Goal: Information Seeking & Learning: Check status

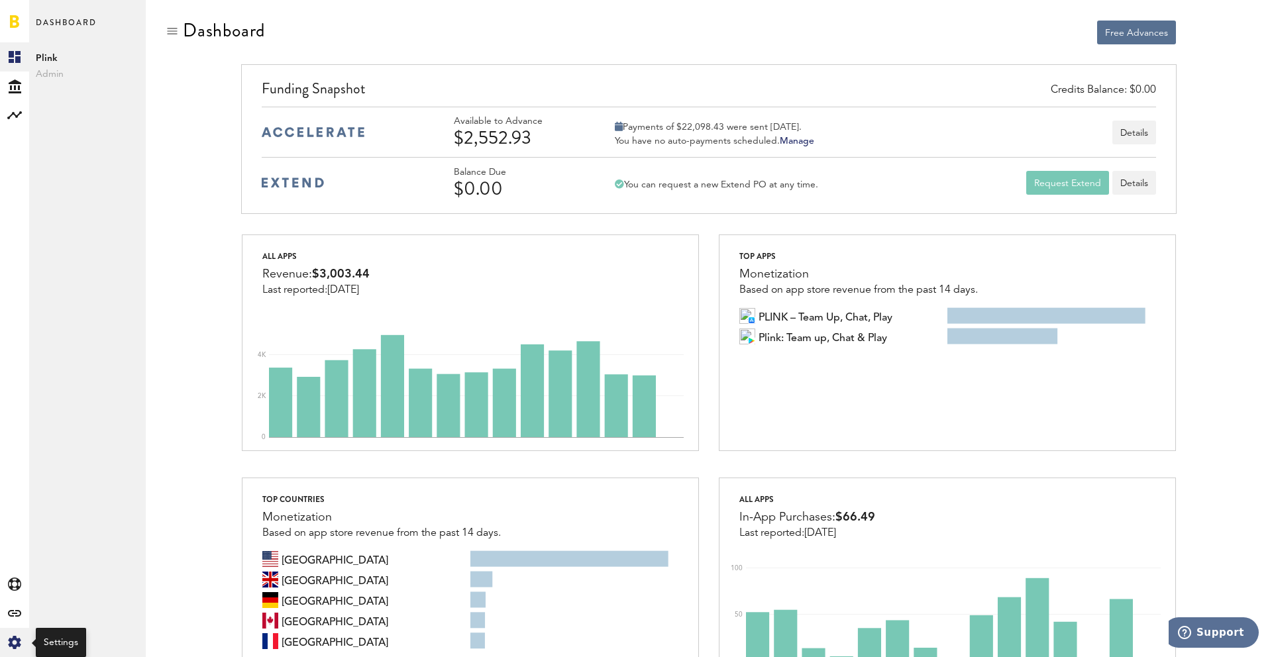
click at [8, 640] on icon "Created with Sketch." at bounding box center [14, 642] width 13 height 13
click at [99, 204] on div "Log Out" at bounding box center [87, 200] width 117 height 24
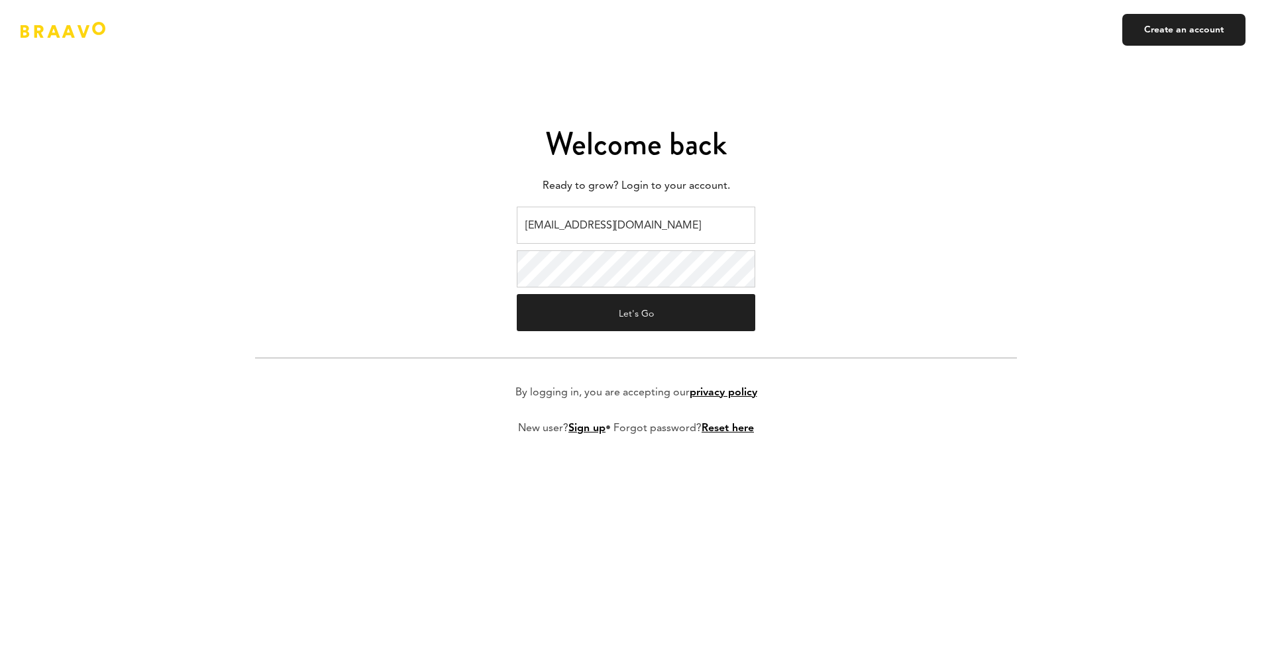
click at [637, 215] on input "ads@plink.tech" at bounding box center [636, 225] width 239 height 37
type input "[EMAIL_ADDRESS][DOMAIN_NAME]"
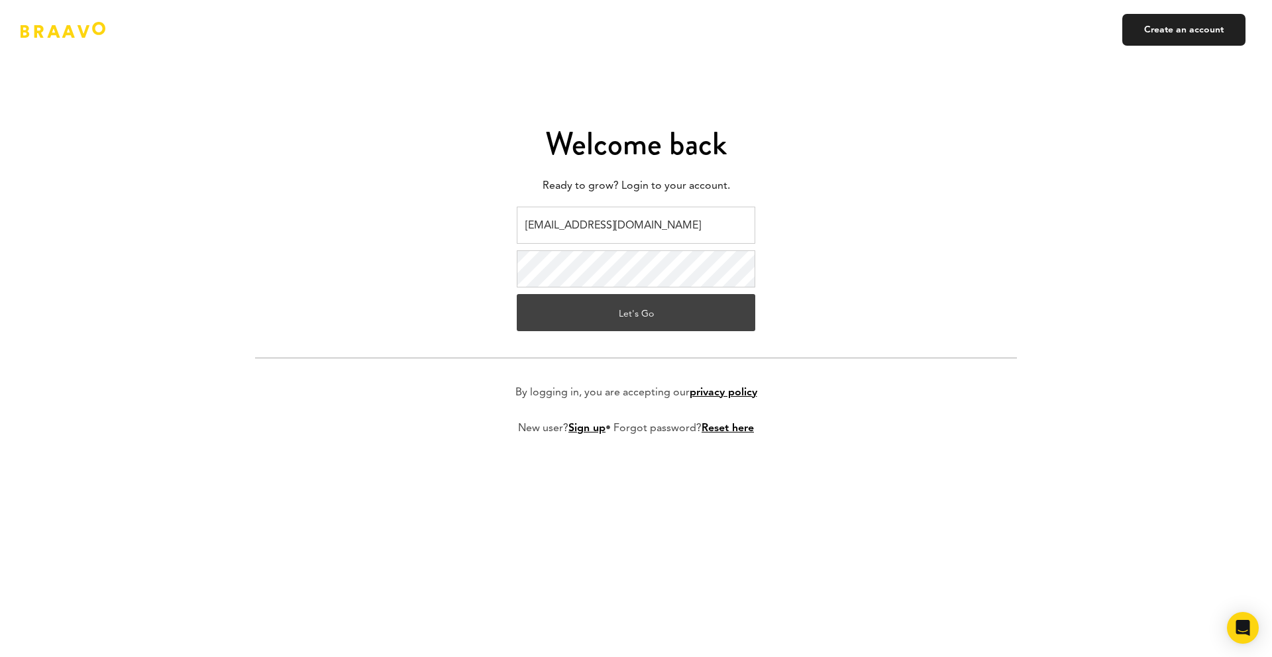
click at [643, 309] on button "Let's Go" at bounding box center [636, 312] width 239 height 37
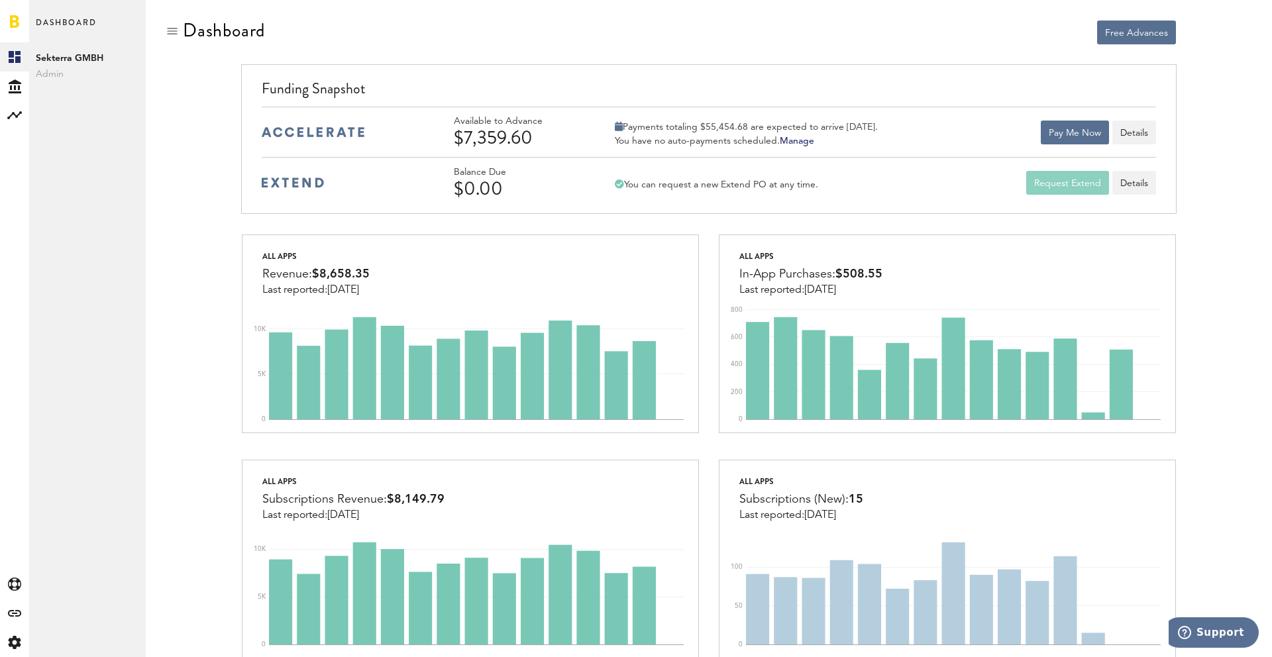
click at [1057, 188] on button "Request Extend" at bounding box center [1067, 183] width 83 height 24
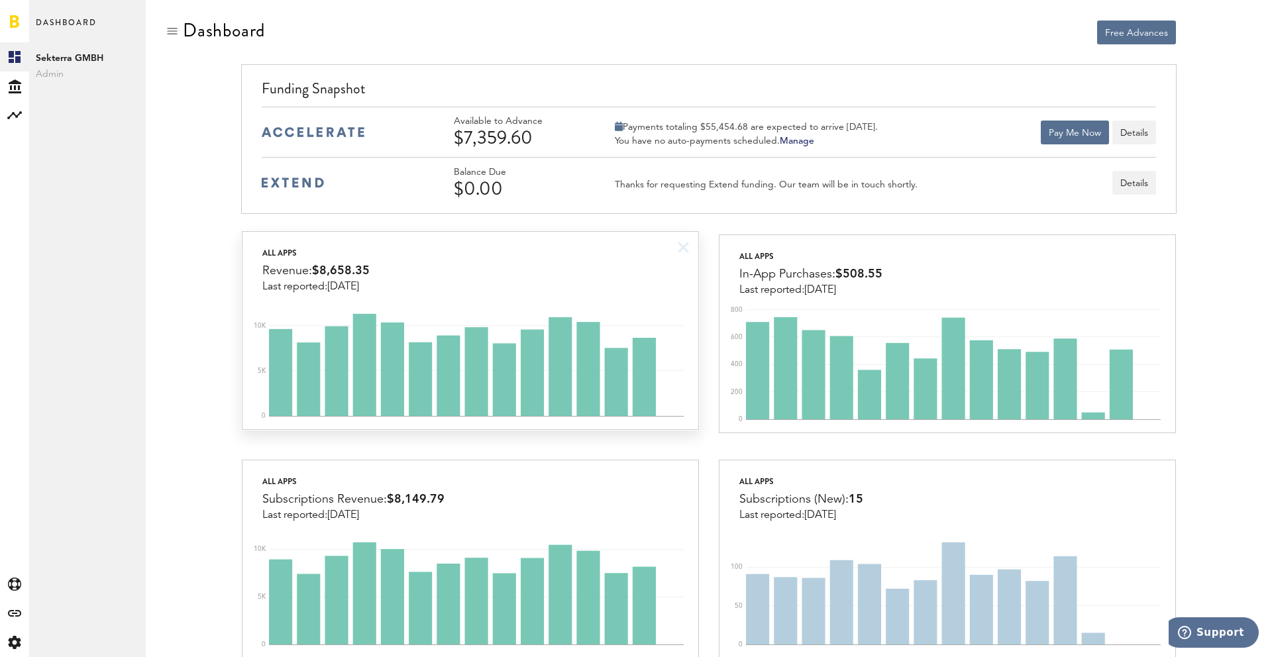
click at [477, 268] on div "All apps Revenue: $8,658.35 Last reported: Oct 5" at bounding box center [470, 262] width 455 height 61
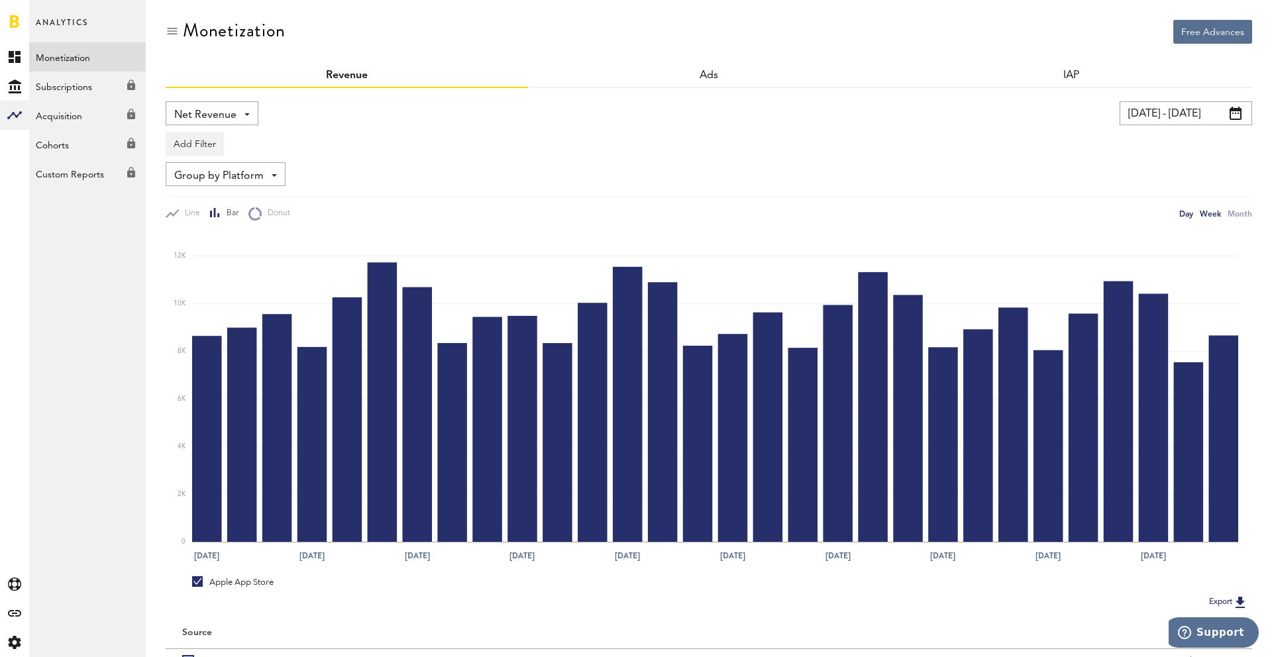
click at [1214, 213] on div "Week" at bounding box center [1210, 214] width 21 height 14
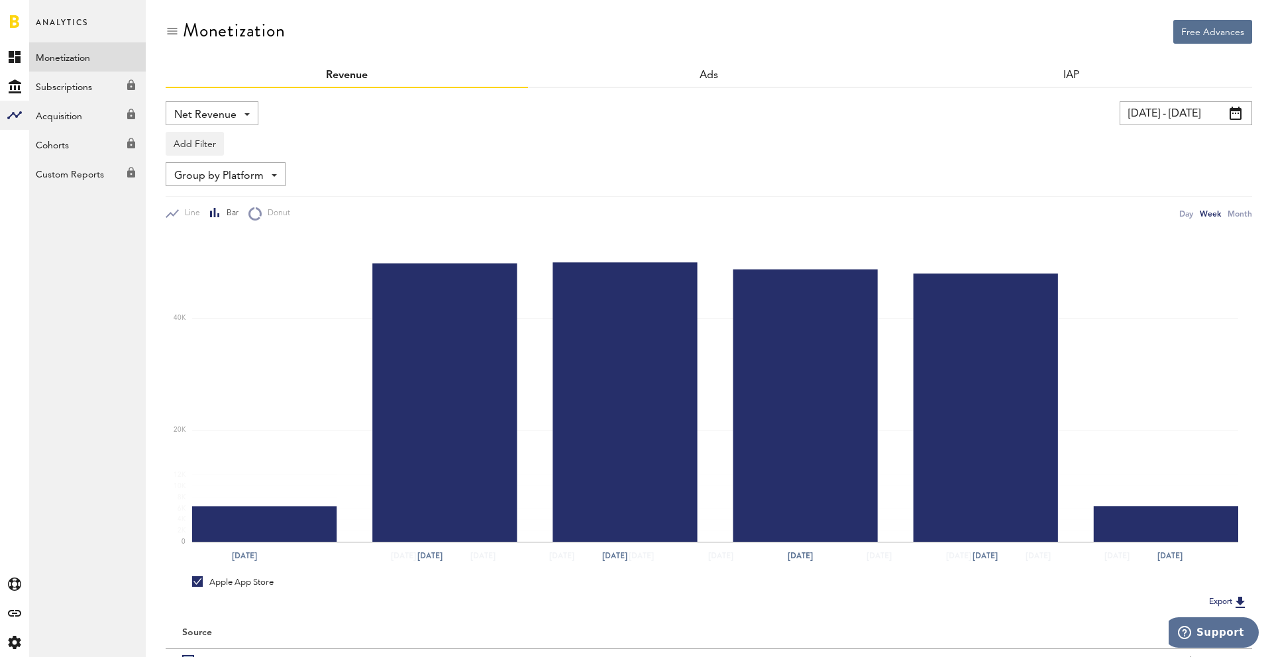
click at [1187, 109] on input "06.09.25 - 06.10.25" at bounding box center [1186, 113] width 133 height 24
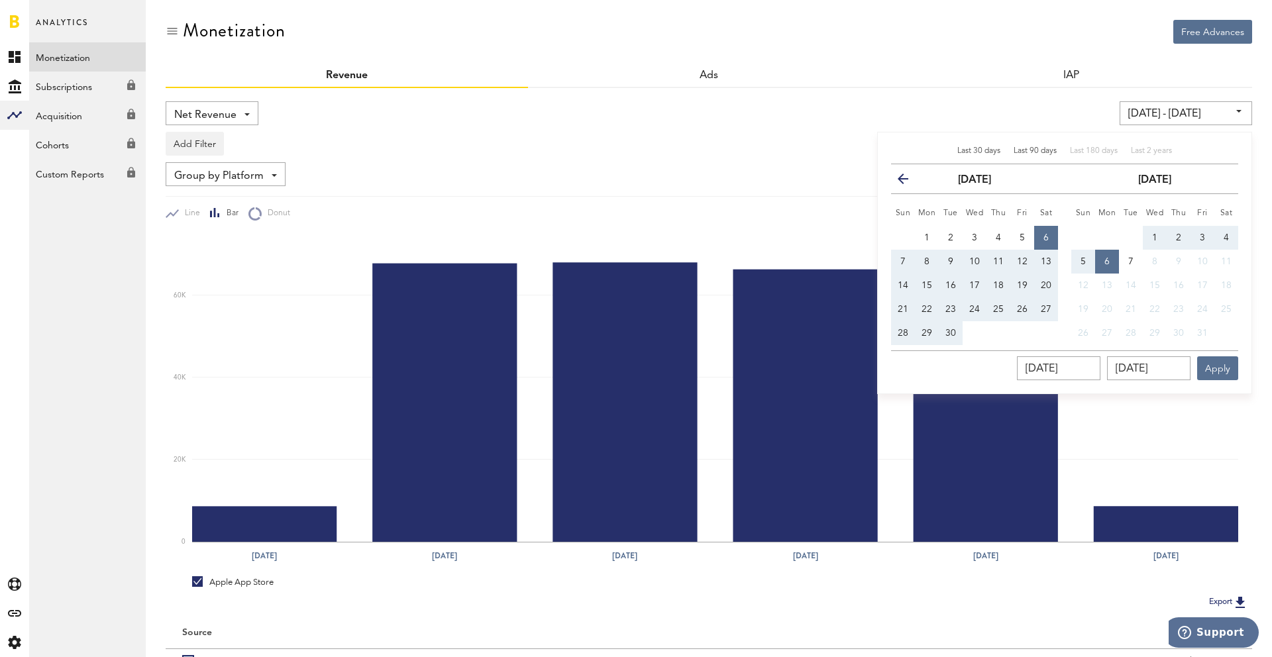
click at [1032, 146] on div "Last 90 days" at bounding box center [1035, 151] width 43 height 11
type input "08.07.25 - 06.10.25"
type input "08.07.2025"
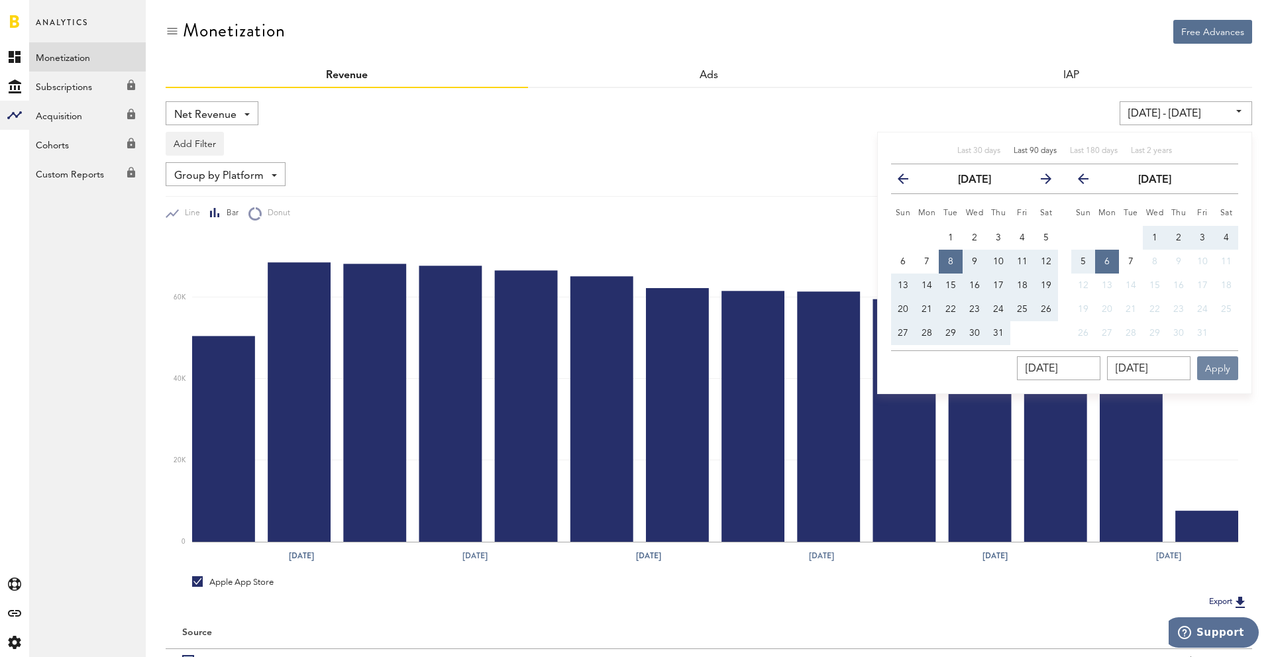
click at [1206, 360] on button "Apply" at bounding box center [1217, 368] width 41 height 24
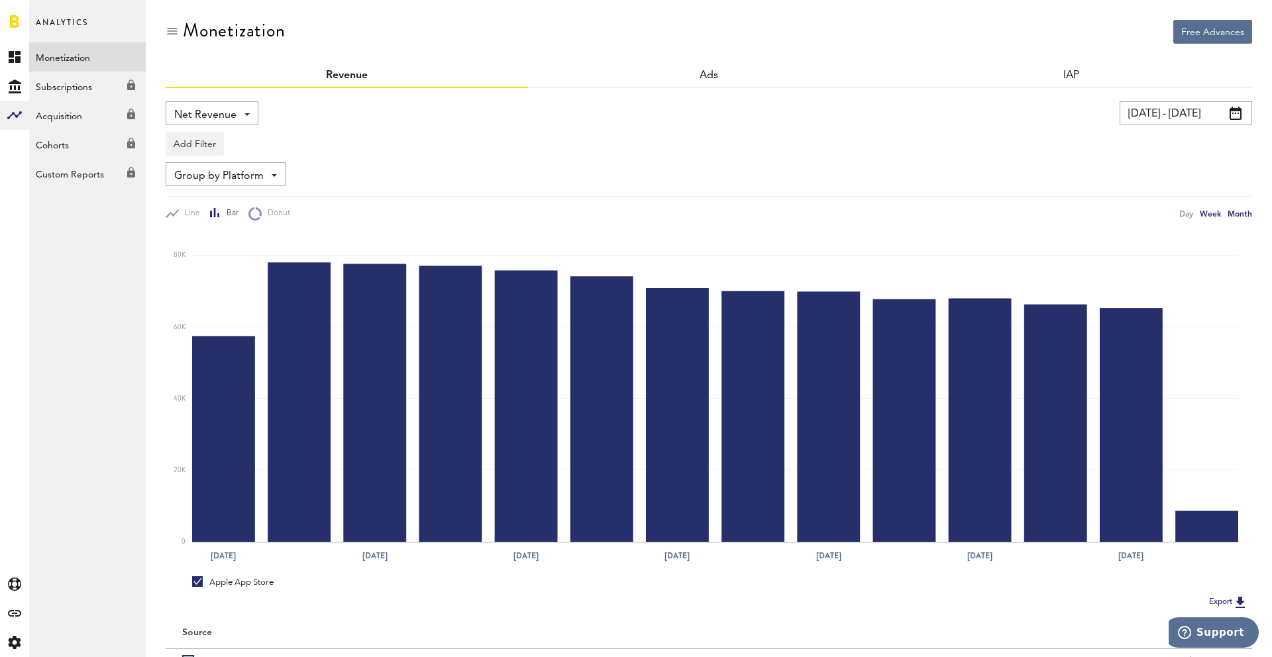
click at [1234, 213] on div "Month" at bounding box center [1240, 214] width 25 height 14
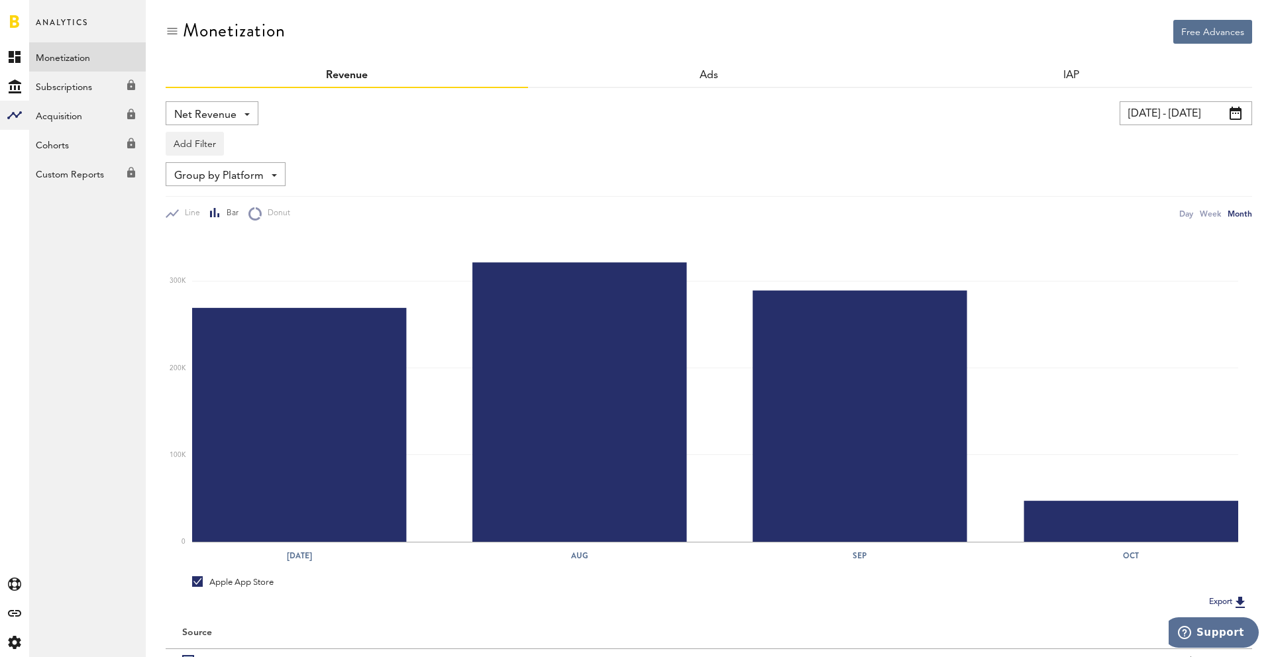
click at [1153, 117] on input "08.07.25 - 06.10.25" at bounding box center [1186, 113] width 133 height 24
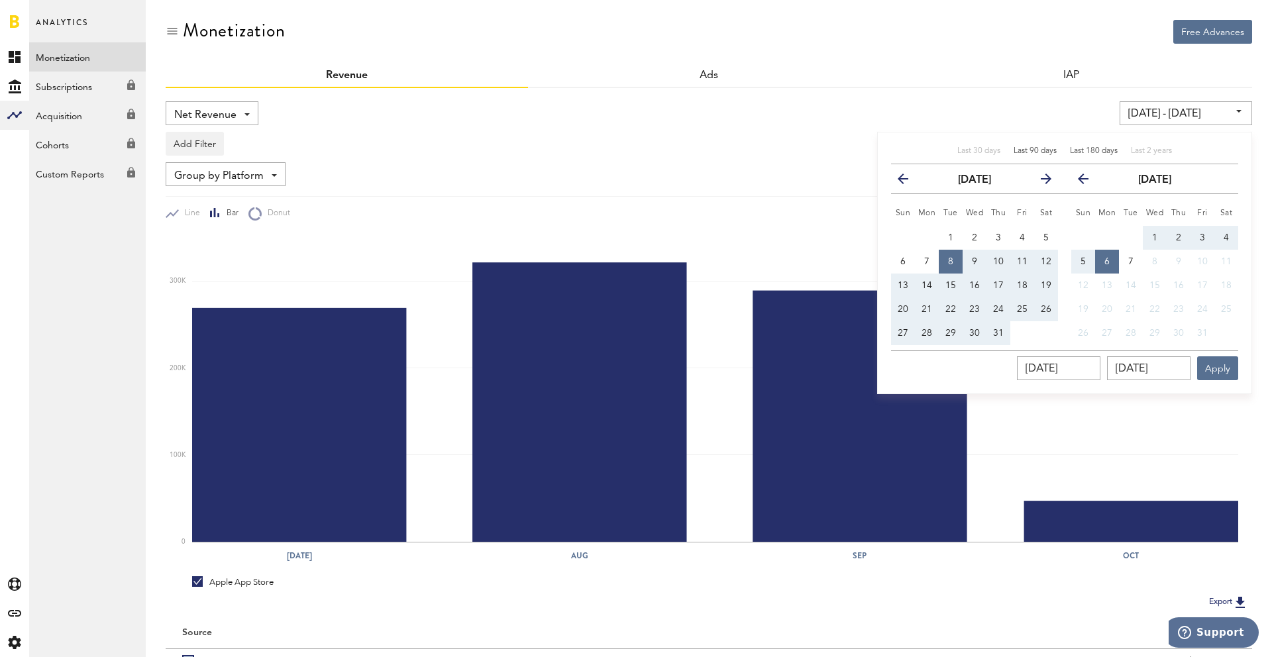
click at [1081, 152] on span "Last 180 days" at bounding box center [1094, 151] width 48 height 8
type input "09.04.25 - 06.10.25"
type input "09.04.2025"
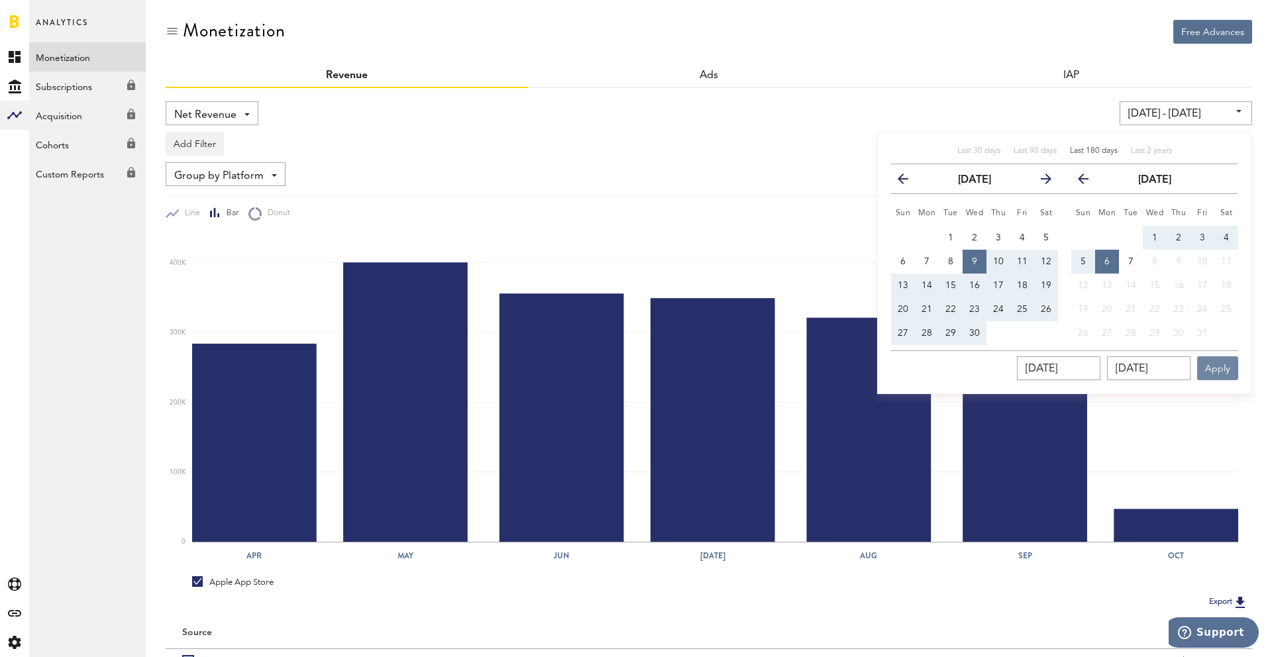
click at [1203, 363] on button "Apply" at bounding box center [1217, 368] width 41 height 24
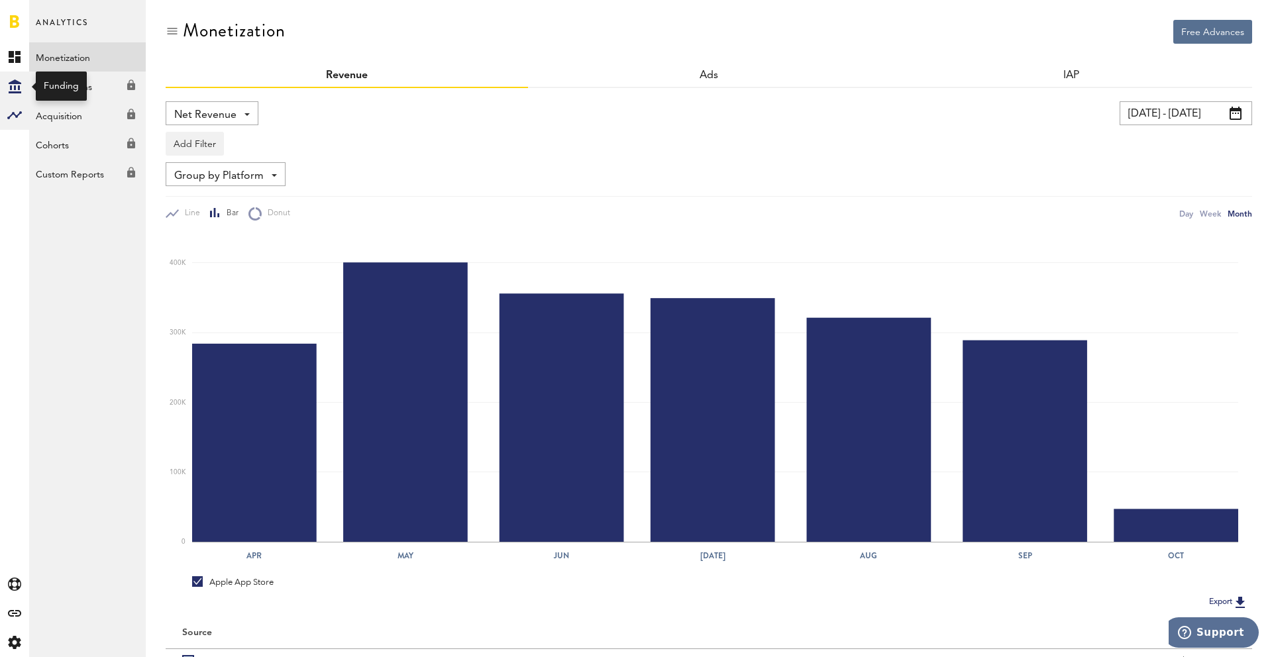
click at [13, 83] on icon at bounding box center [15, 87] width 13 height 14
click at [59, 86] on link "Transactions" at bounding box center [87, 86] width 117 height 29
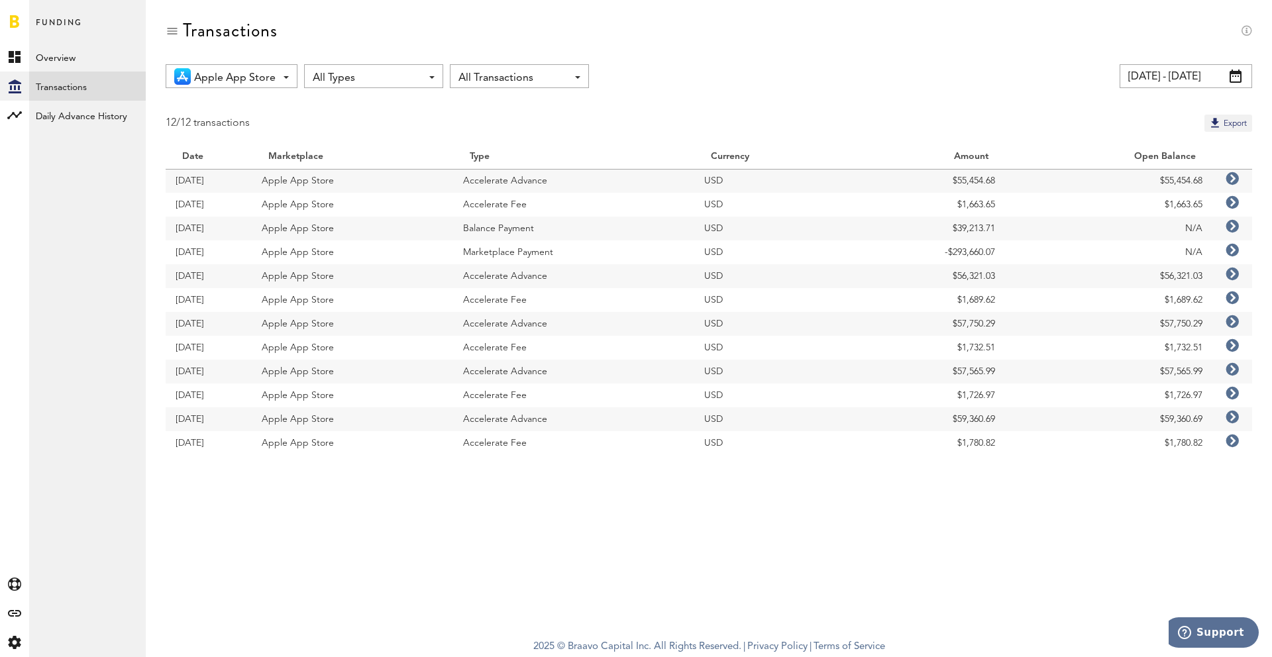
click at [1231, 223] on icon at bounding box center [1232, 226] width 13 height 13
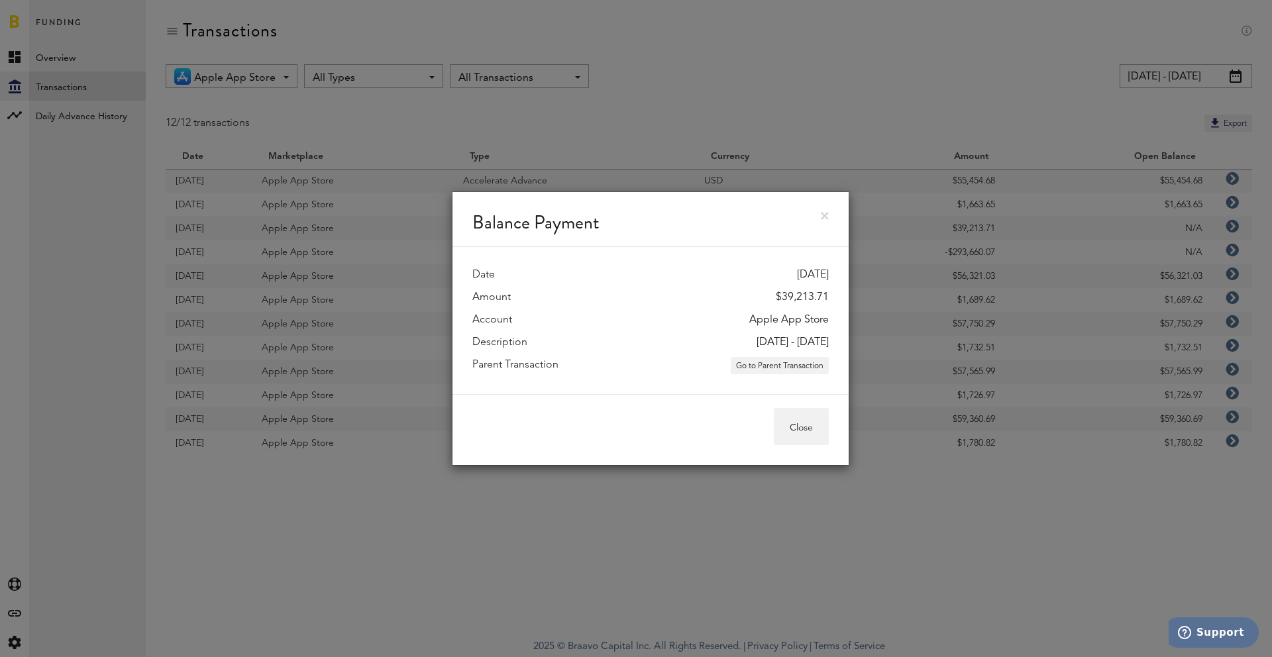
click at [1050, 114] on div "Balance Payment Date 03.10.25 Amount $39,213.71 Account Apple App Store Descrip…" at bounding box center [650, 328] width 1243 height 657
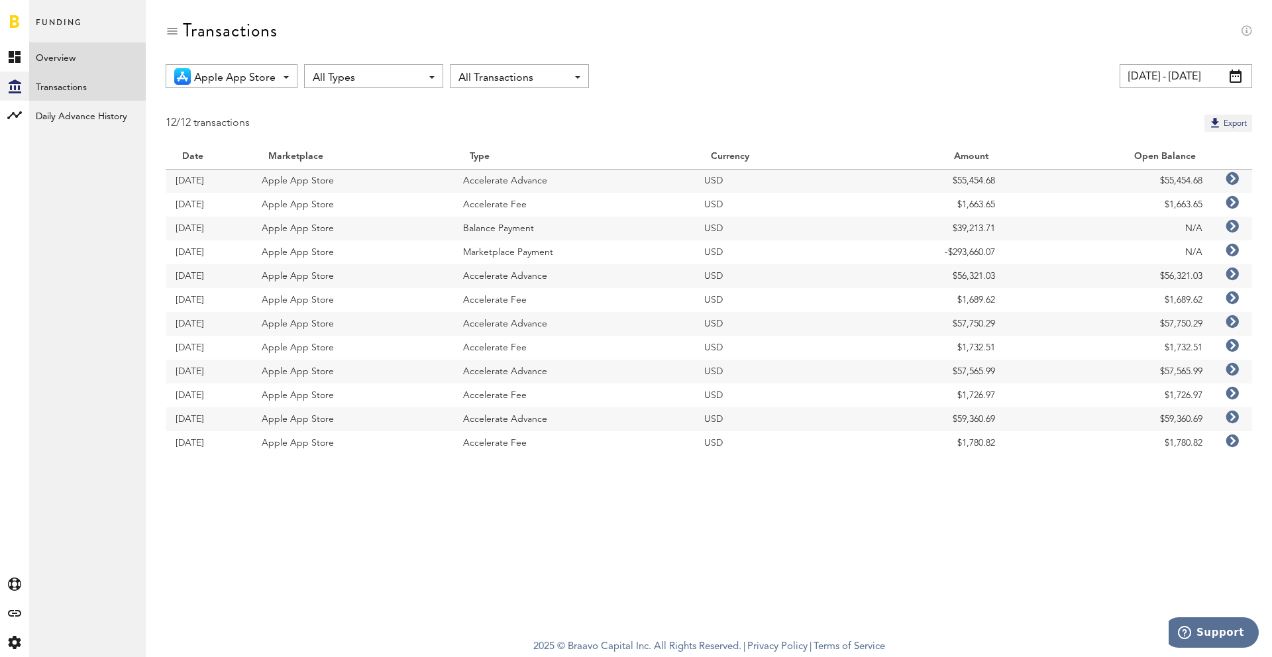
click at [69, 52] on link "Overview" at bounding box center [87, 56] width 117 height 29
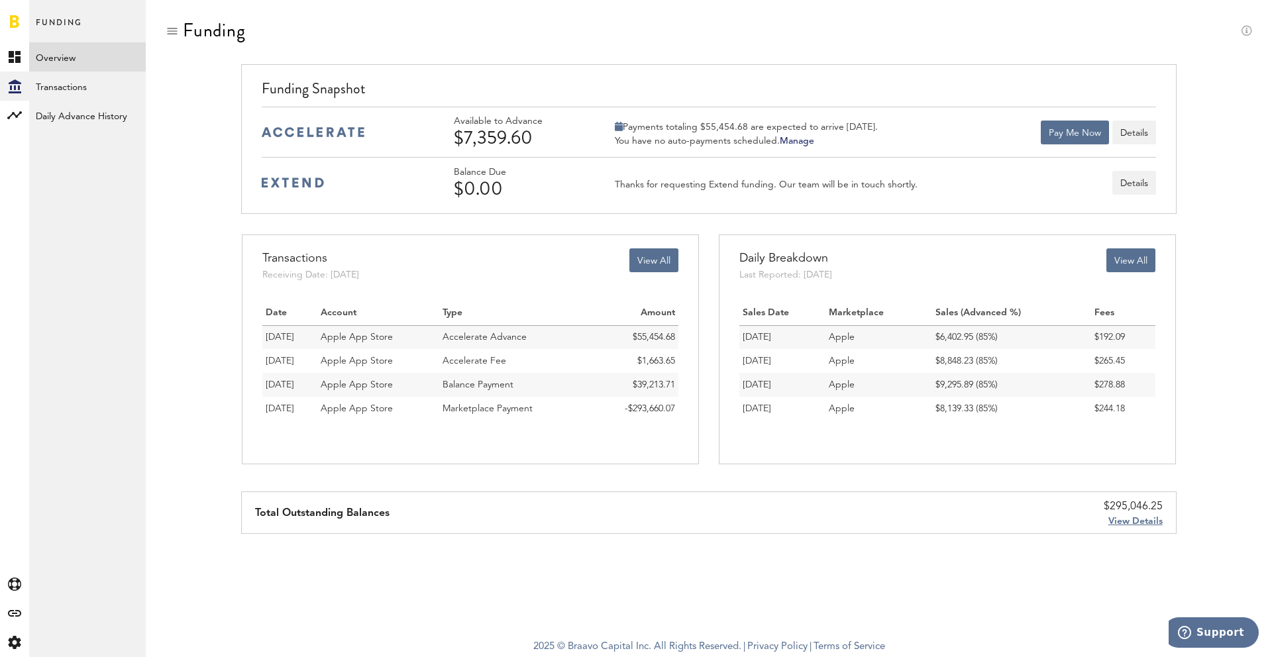
click at [918, 52] on div "Funding" at bounding box center [709, 42] width 1087 height 44
click at [4, 642] on div "Created with Sketch." at bounding box center [14, 642] width 29 height 29
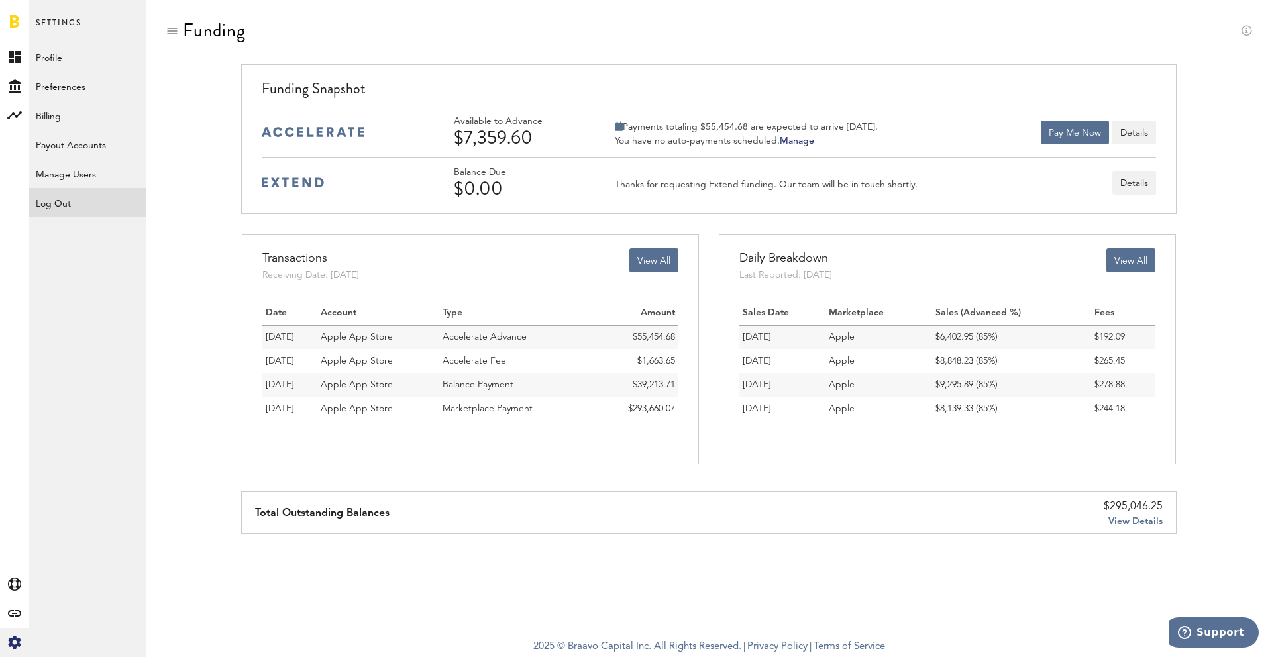
click at [89, 188] on div "Log Out" at bounding box center [87, 200] width 117 height 24
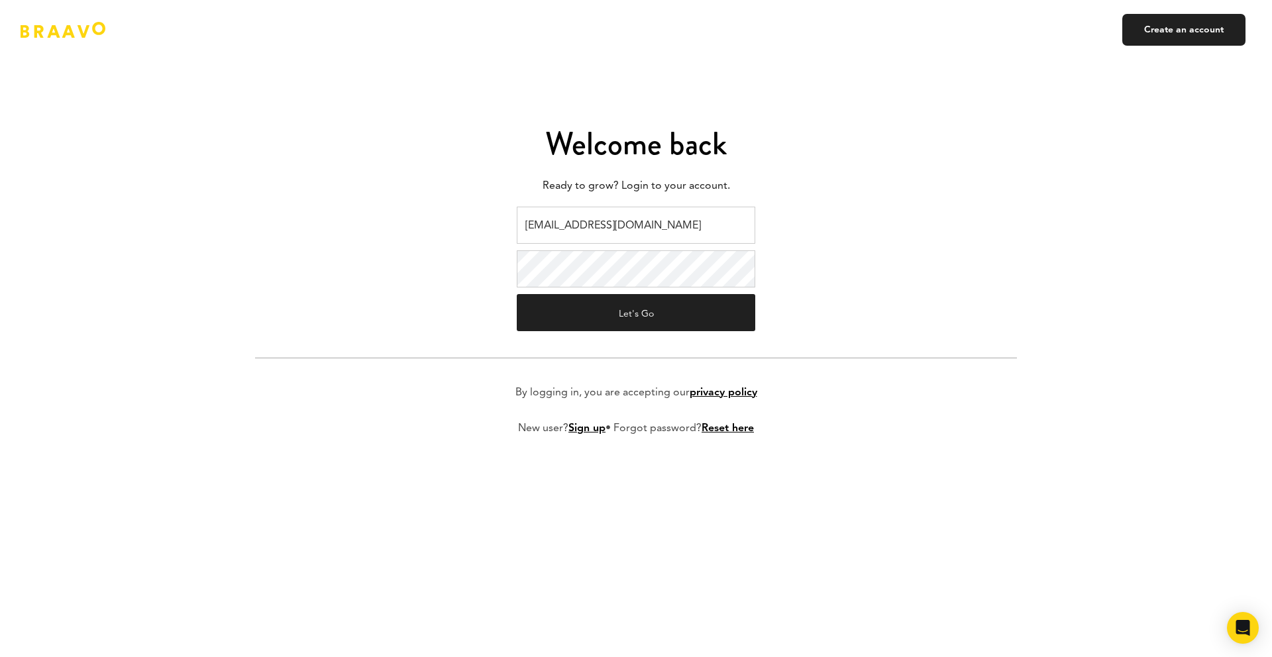
click at [672, 241] on input "braavo@safecalls.live" at bounding box center [636, 225] width 239 height 37
type input "[EMAIL_ADDRESS][DOMAIN_NAME]"
click at [632, 311] on button "Let's Go" at bounding box center [636, 312] width 239 height 37
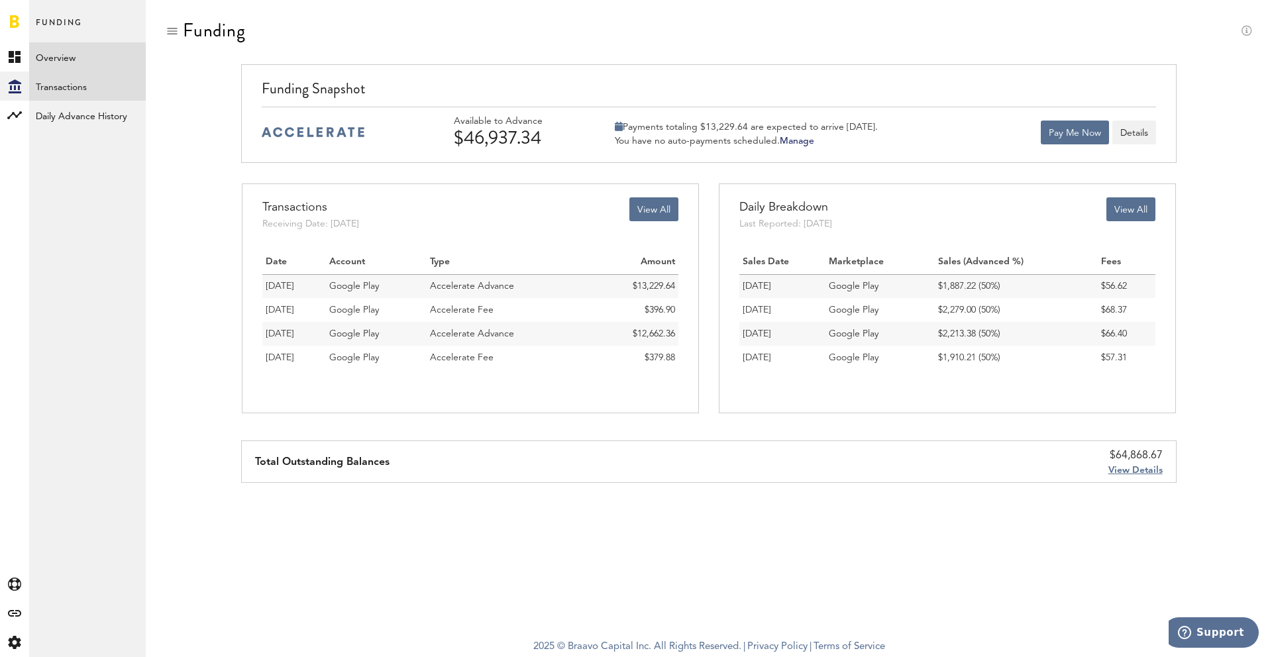
click at [56, 85] on link "Transactions" at bounding box center [87, 86] width 117 height 29
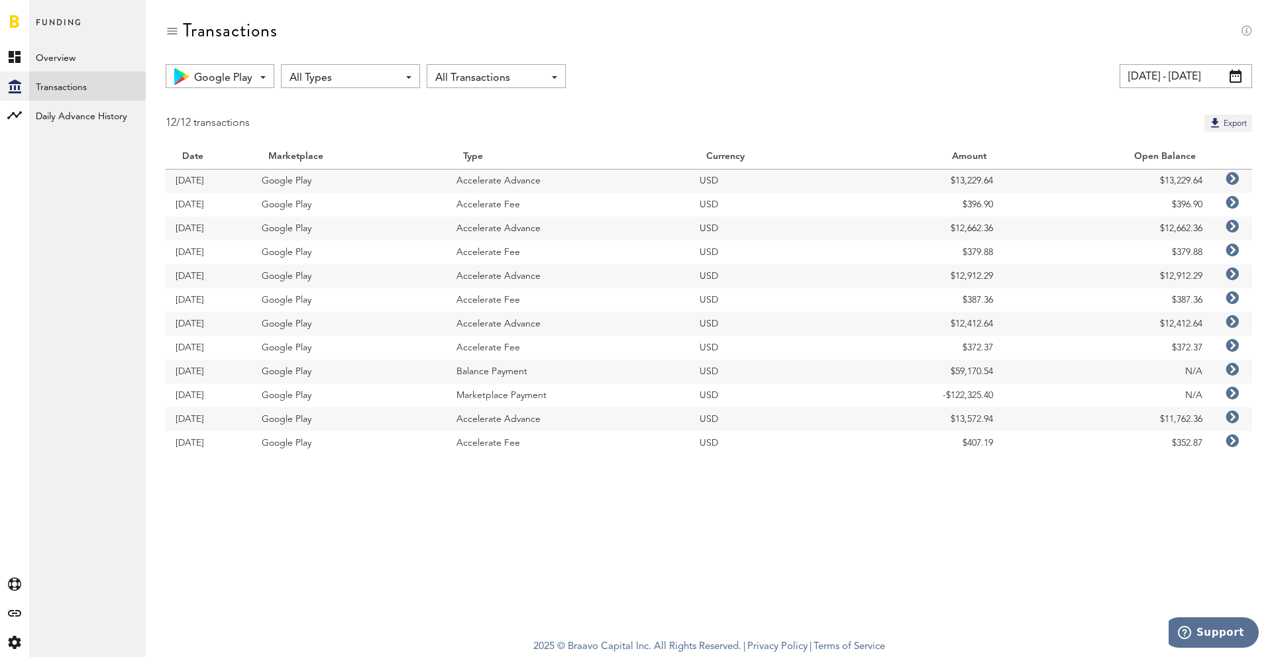
click at [370, 83] on span "All Types" at bounding box center [344, 78] width 109 height 23
click at [350, 176] on span "Balance Payment" at bounding box center [350, 179] width 113 height 23
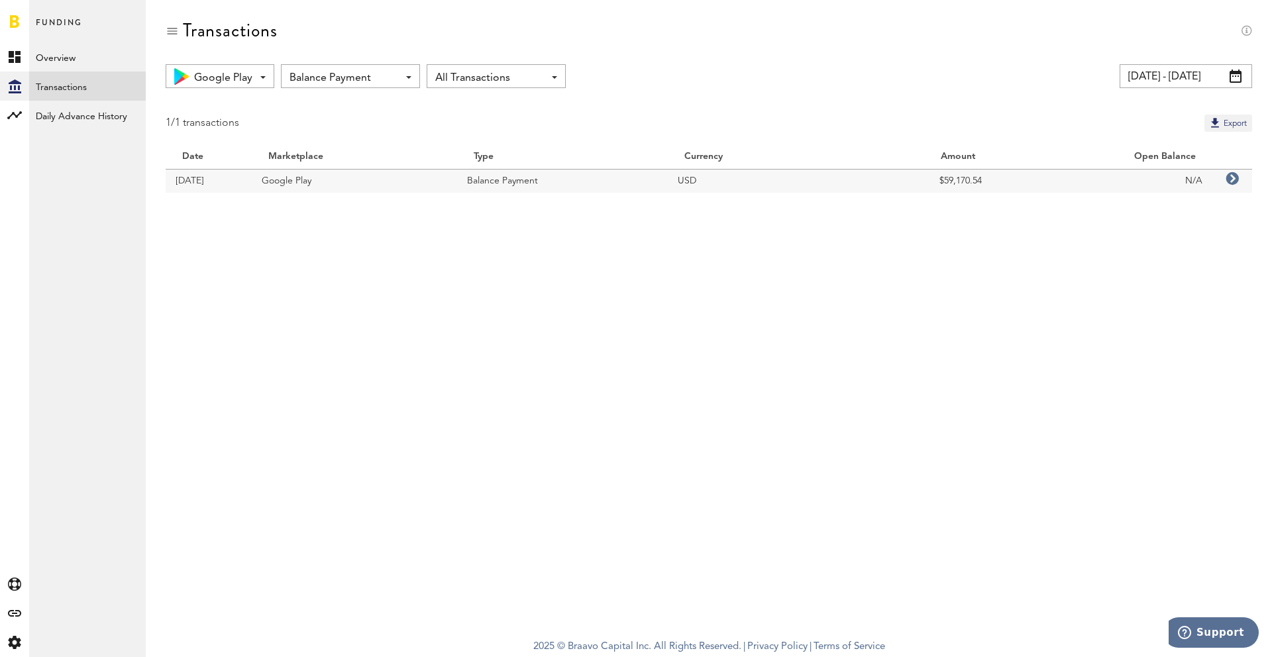
click at [1232, 176] on icon at bounding box center [1232, 178] width 13 height 13
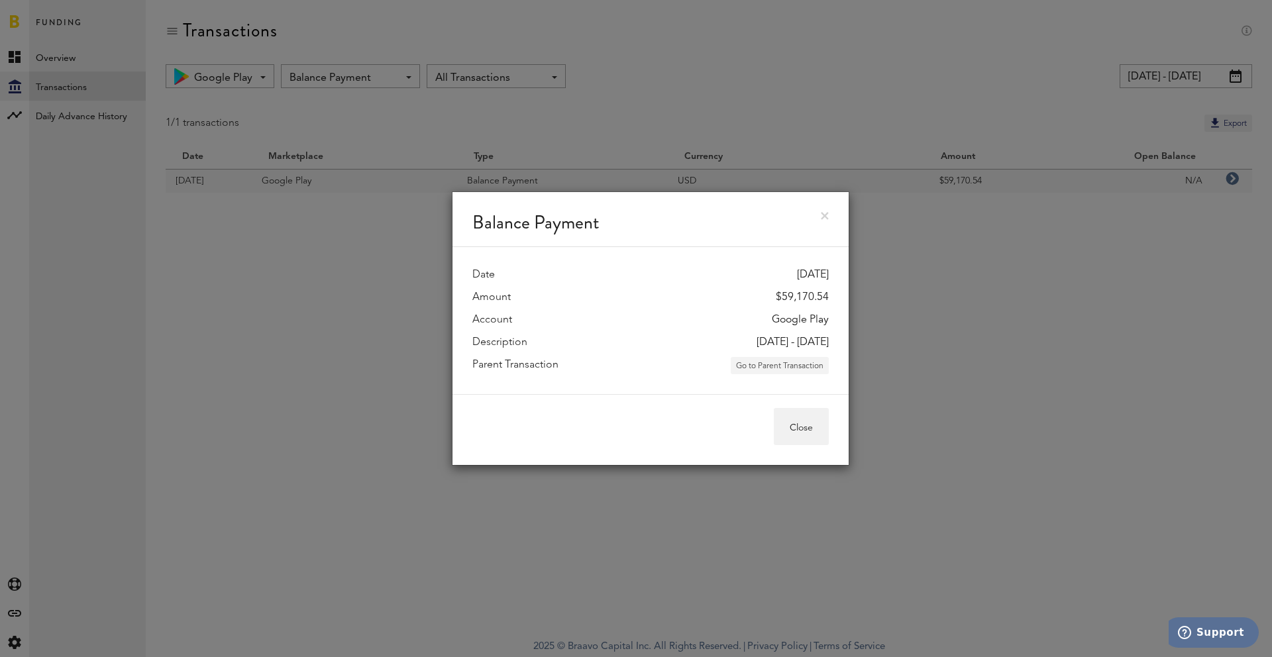
click at [790, 358] on button "Go to Parent Transaction" at bounding box center [780, 365] width 98 height 17
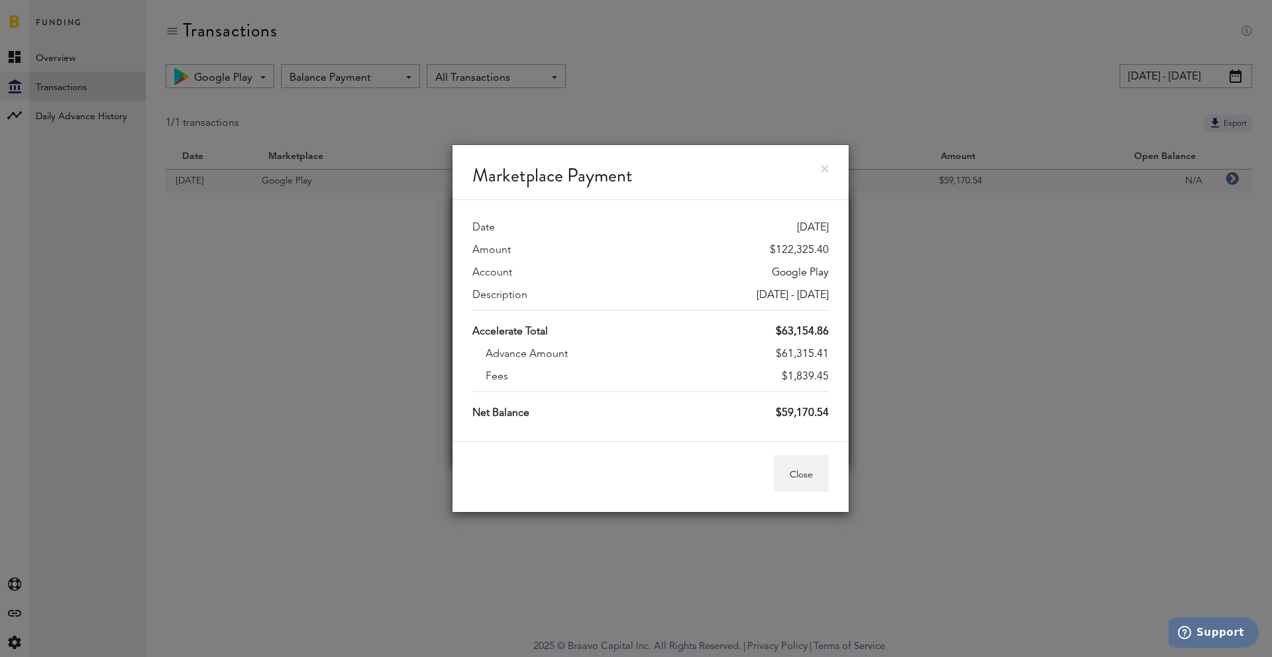
click at [979, 377] on div "Marketplace Payment Date 09/15/25 Amount $122,325.40 Account Google Play Descri…" at bounding box center [650, 328] width 1243 height 657
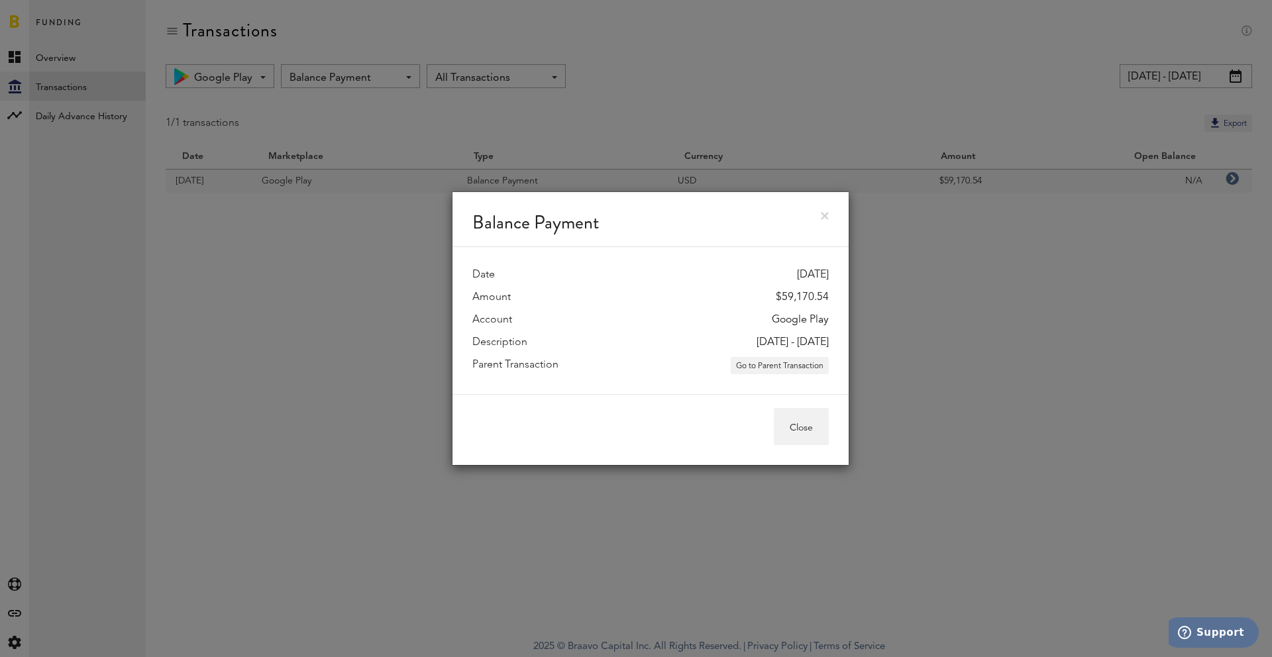
click at [979, 377] on div "Balance Payment Date 09/16/25 Amount $59,170.54 Account Google Play Description…" at bounding box center [650, 328] width 1243 height 657
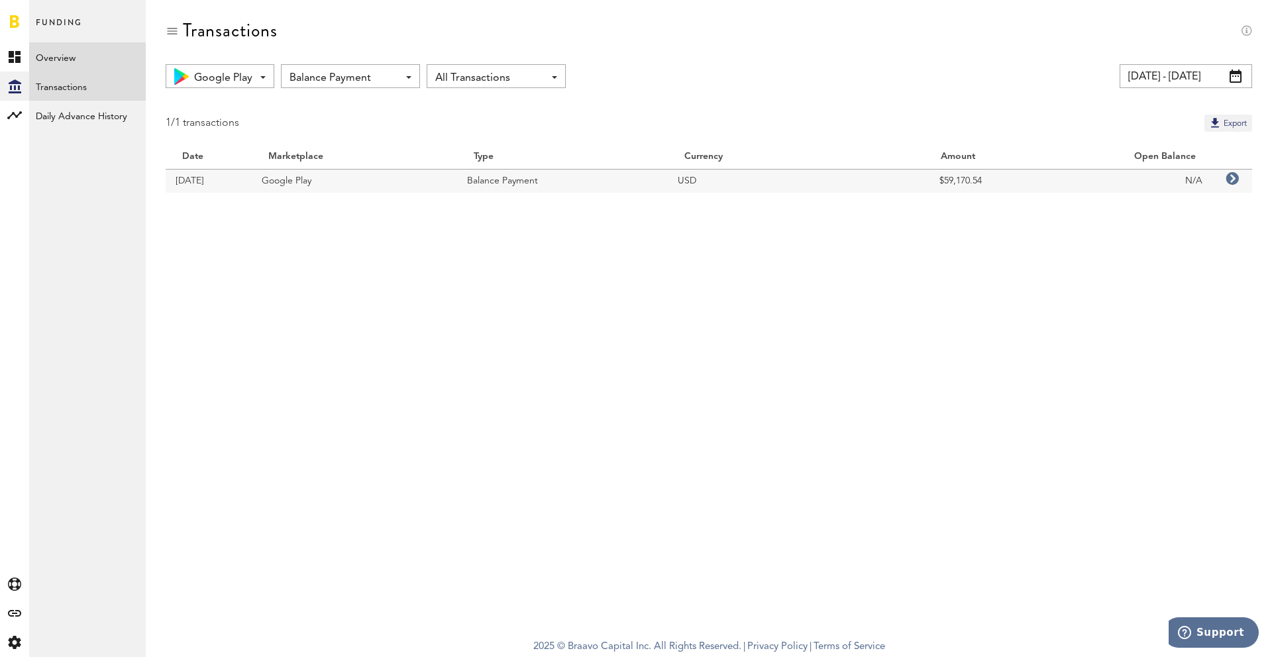
click at [69, 60] on link "Overview" at bounding box center [87, 56] width 117 height 29
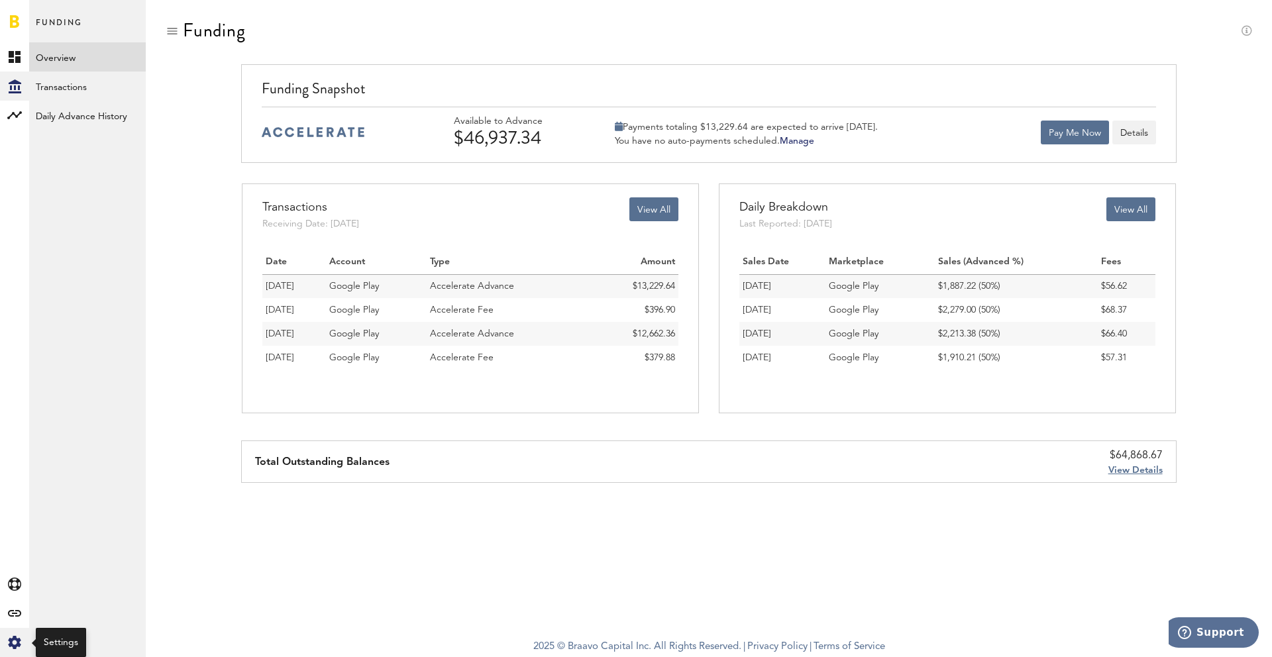
click at [18, 641] on icon at bounding box center [14, 642] width 13 height 13
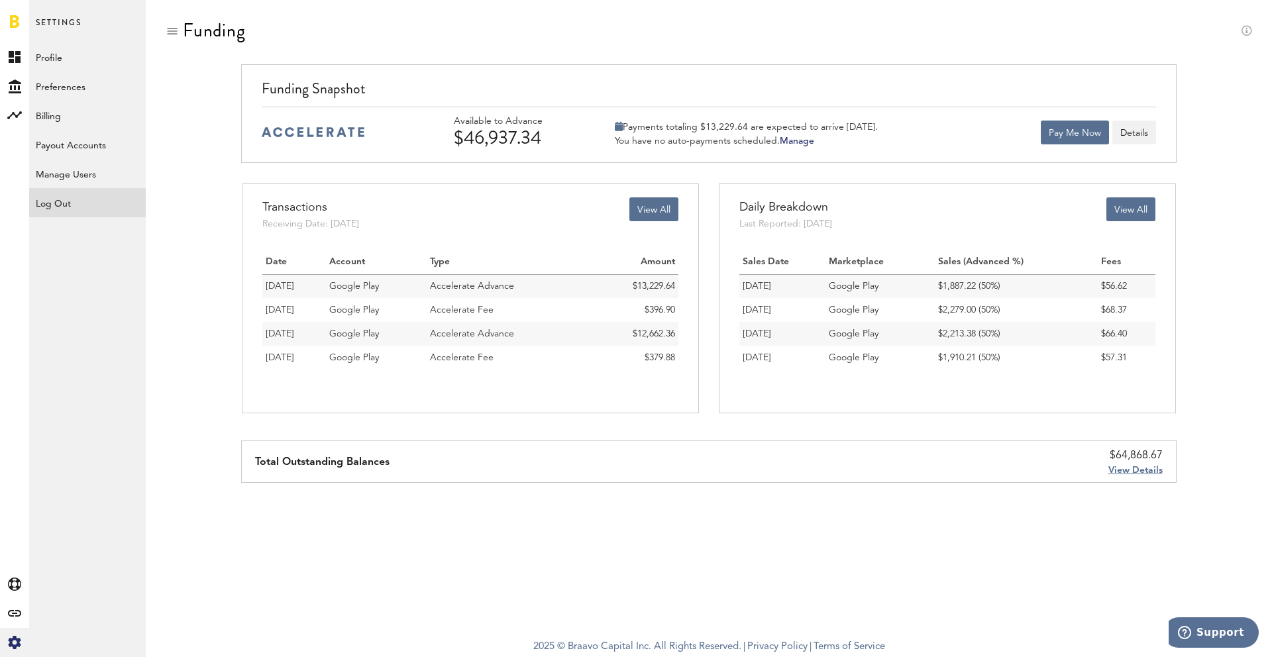
click at [56, 206] on div "Log Out" at bounding box center [87, 200] width 117 height 24
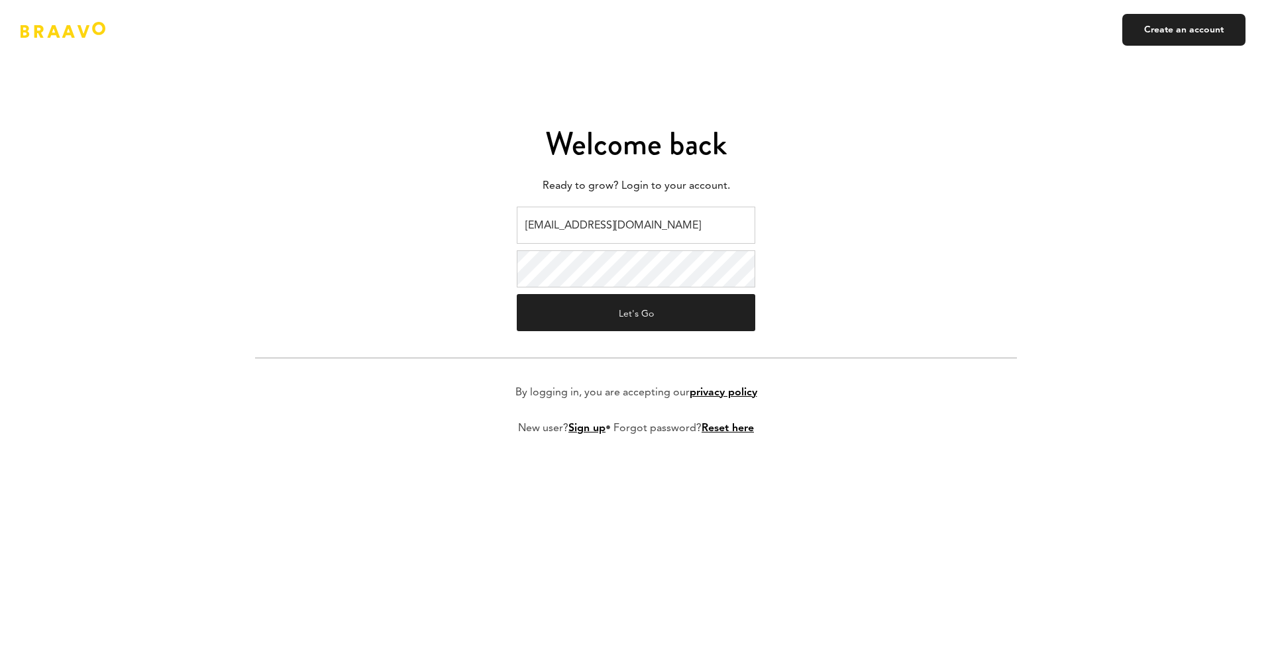
click at [647, 217] on input "v.kistruga@plink.tech" at bounding box center [636, 225] width 239 height 37
type input "braavo@safecalls.live"
click at [455, 194] on p "Ready to grow? Login to your account." at bounding box center [636, 186] width 762 height 20
click at [962, 123] on div "Welcome back Ready to grow? Login to your account. braavo@safecalls.live Let's …" at bounding box center [635, 328] width 775 height 561
click at [629, 212] on input "braavo@safecalls.live" at bounding box center [636, 225] width 239 height 37
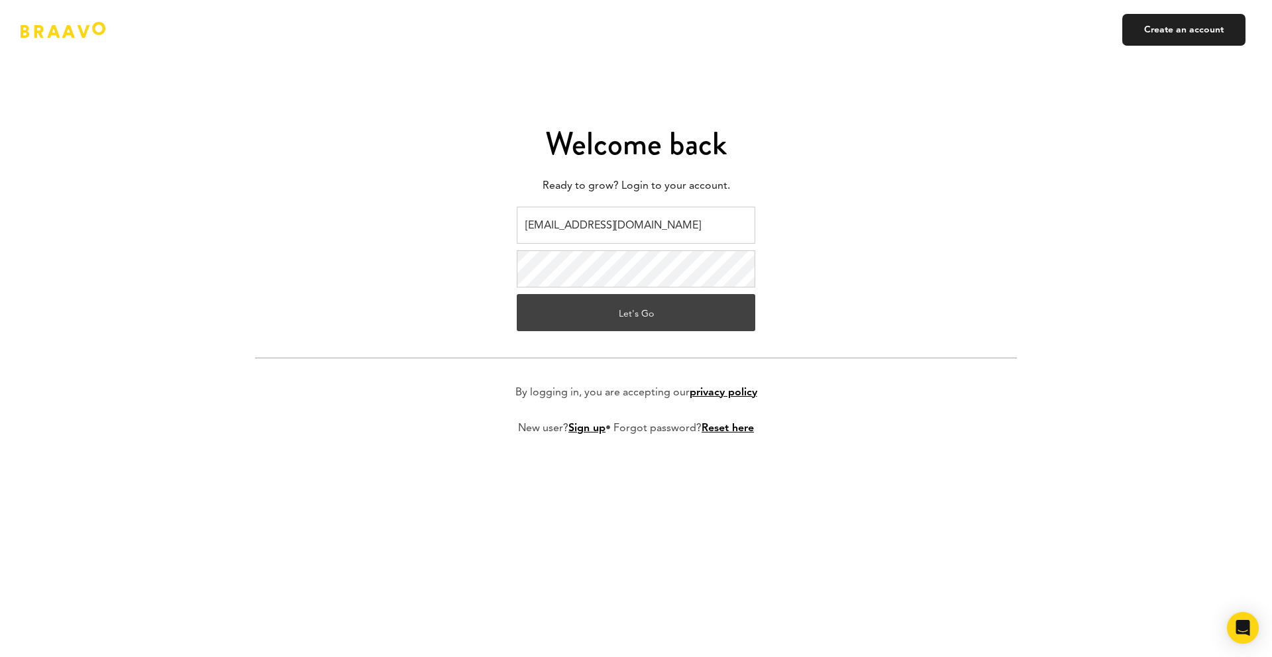
click at [618, 317] on button "Let's Go" at bounding box center [636, 312] width 239 height 37
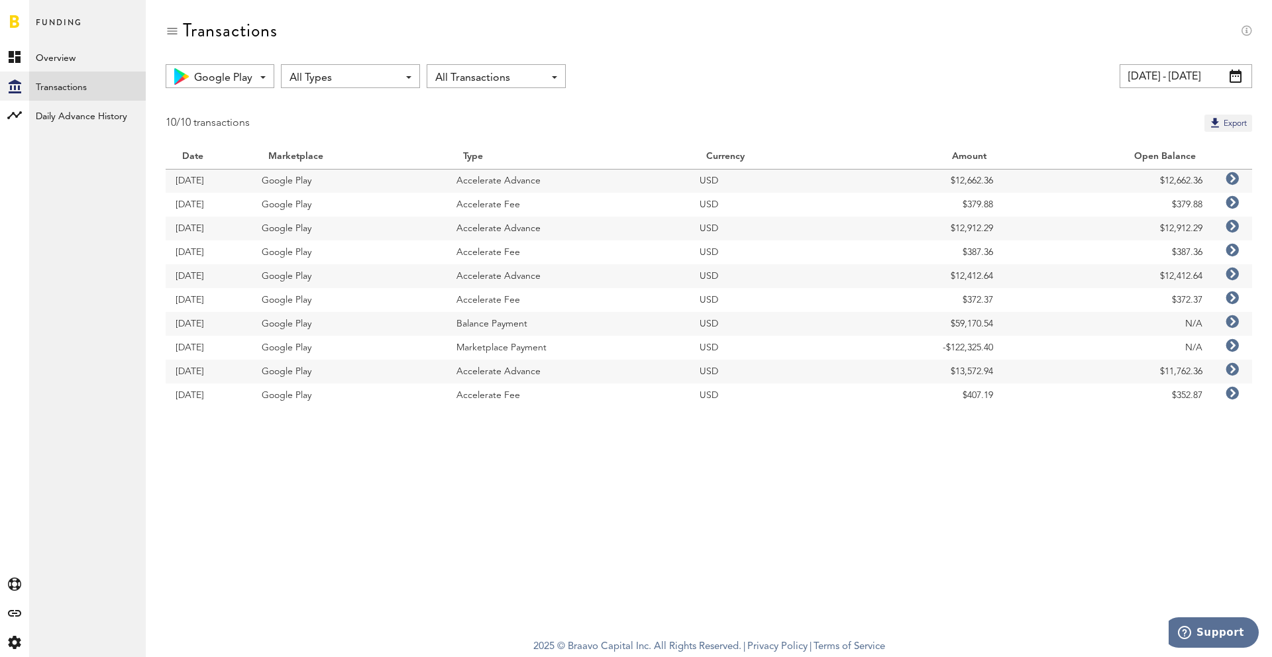
click at [434, 139] on div "Google Play All Marketplaces Google Play All Types All Types Accelerate Advance…" at bounding box center [709, 245] width 1126 height 363
click at [66, 54] on link "Overview" at bounding box center [87, 56] width 117 height 29
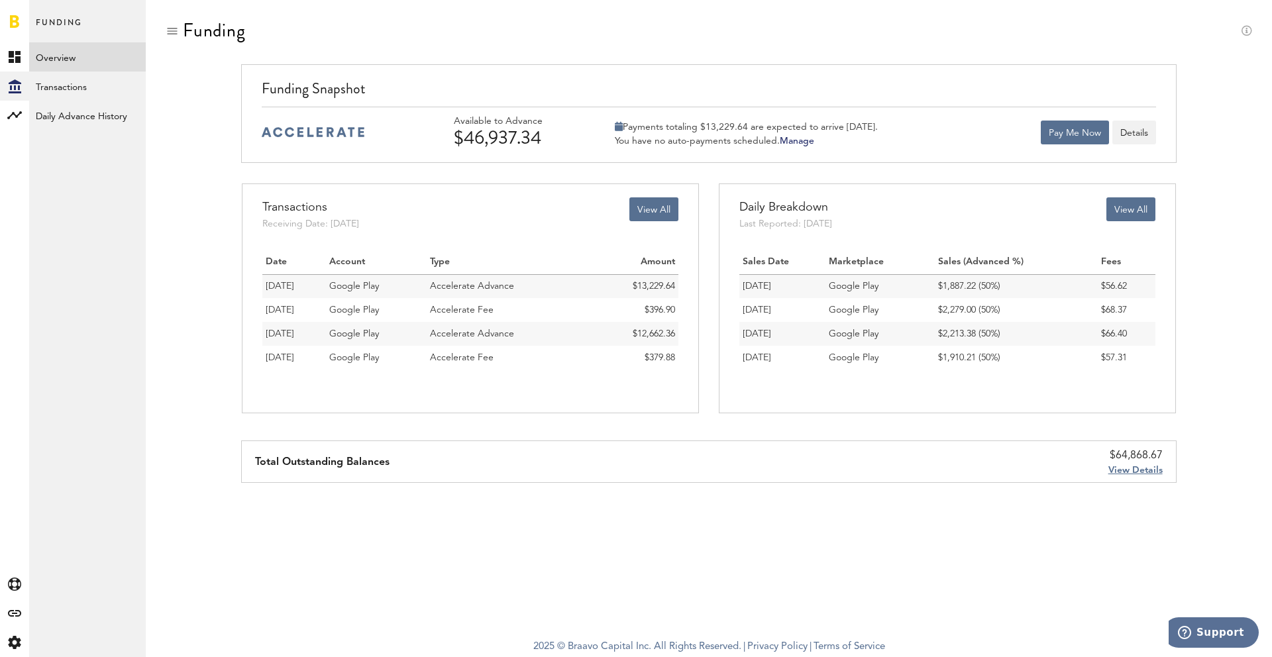
click at [199, 173] on div "Funding Snapshot Available to Advance $46,937.34 Payments totaling $13,229.64 a…" at bounding box center [709, 123] width 1087 height 119
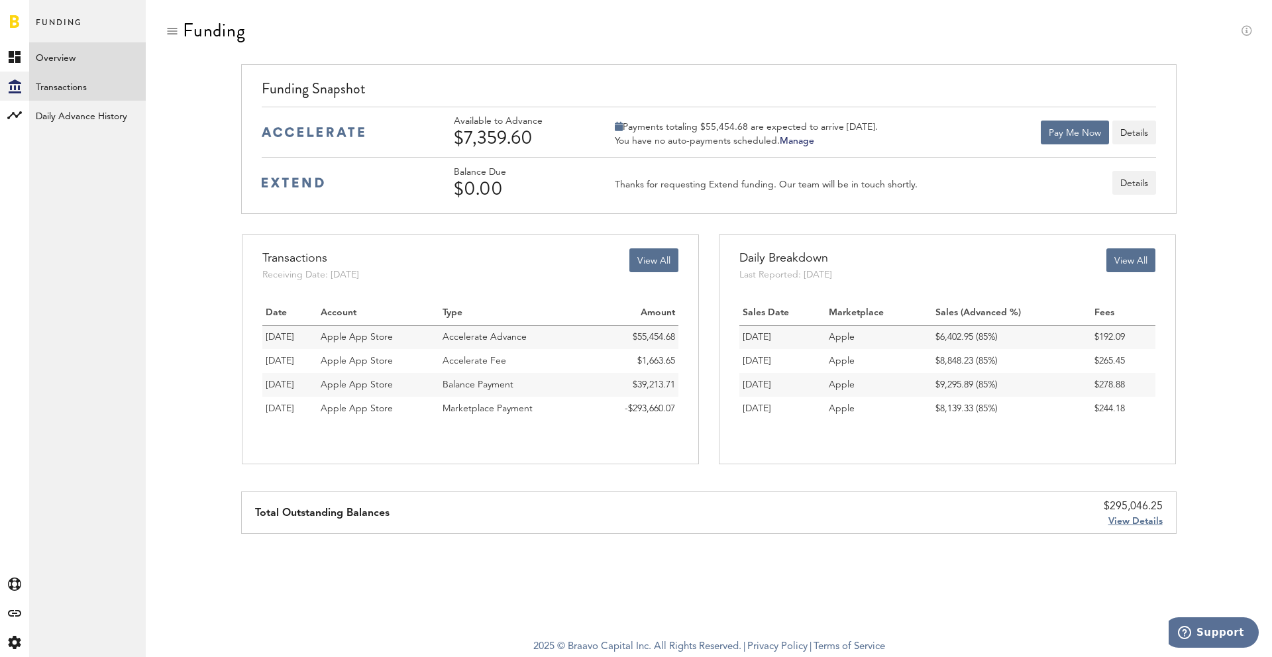
click at [67, 85] on link "Transactions" at bounding box center [87, 86] width 117 height 29
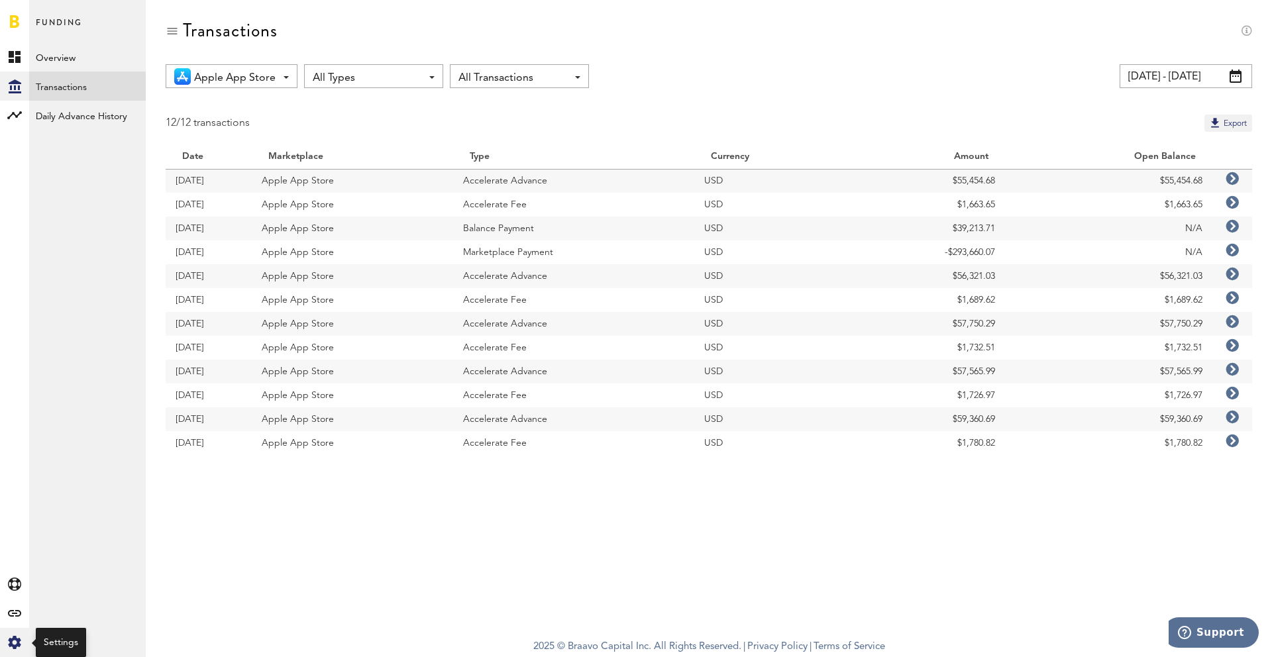
click at [15, 646] on icon at bounding box center [14, 642] width 13 height 13
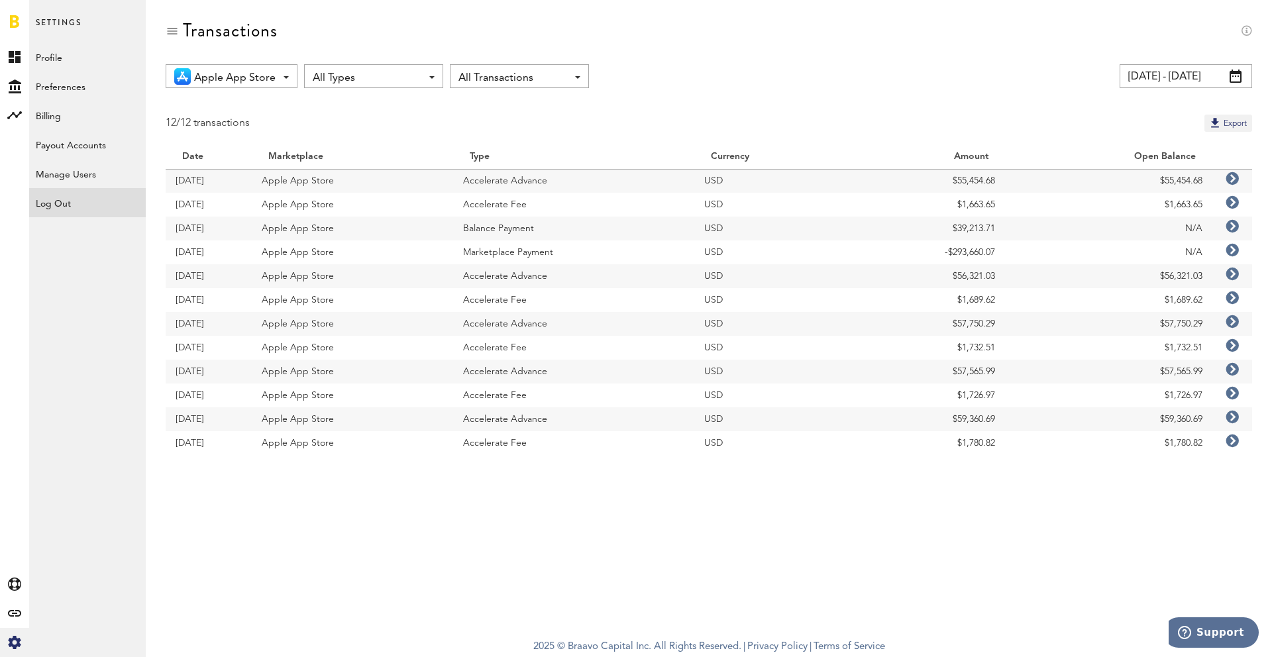
click at [98, 208] on div "Log Out" at bounding box center [87, 200] width 117 height 24
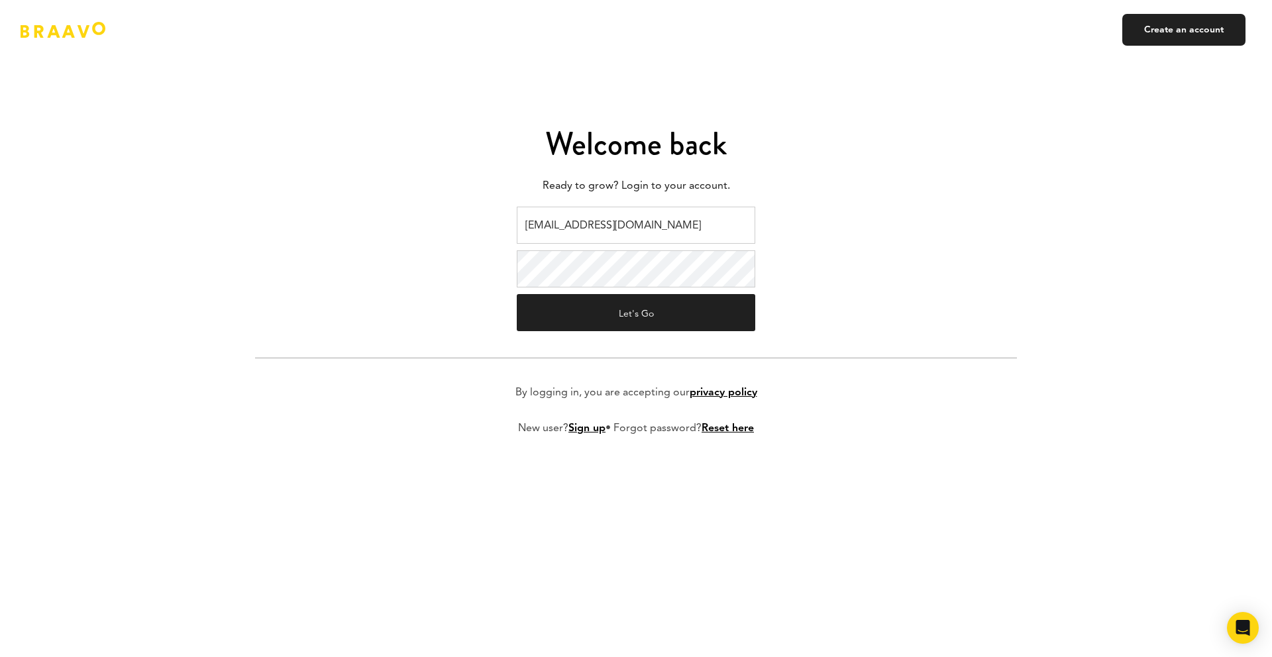
click at [577, 218] on input "braavo@safecalls.live" at bounding box center [636, 225] width 239 height 37
type input "ads@plink.tech"
click at [627, 313] on button "Let's Go" at bounding box center [636, 312] width 239 height 37
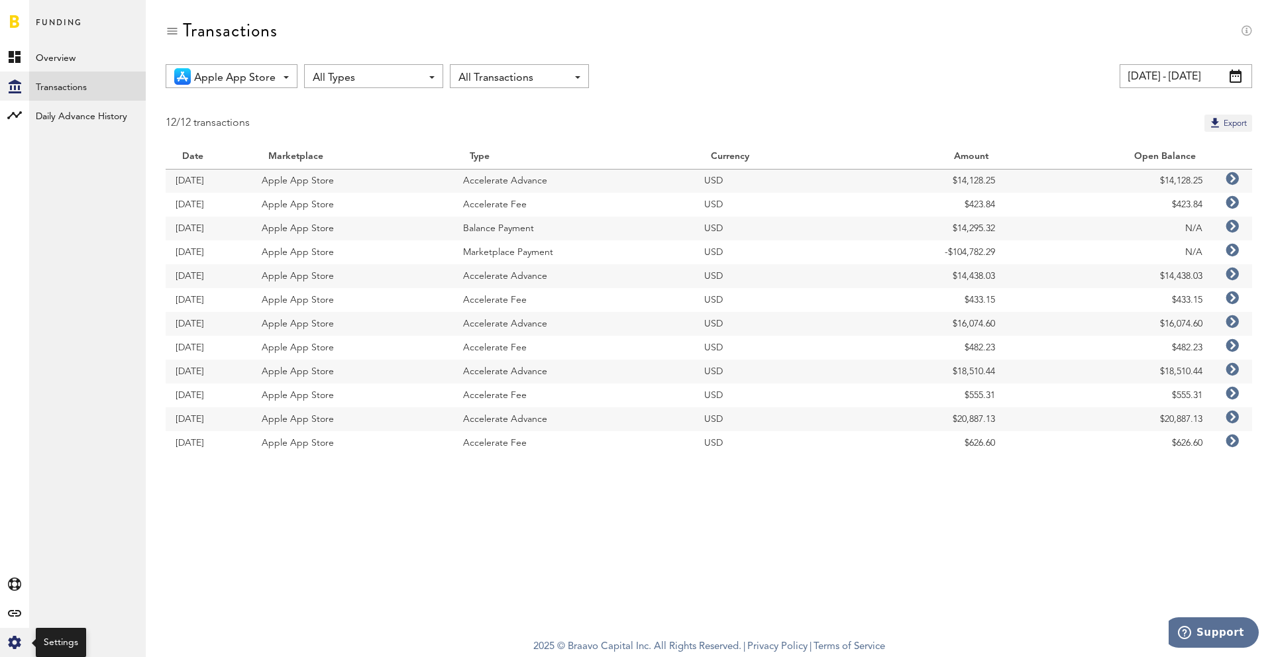
click at [18, 640] on icon at bounding box center [14, 642] width 13 height 13
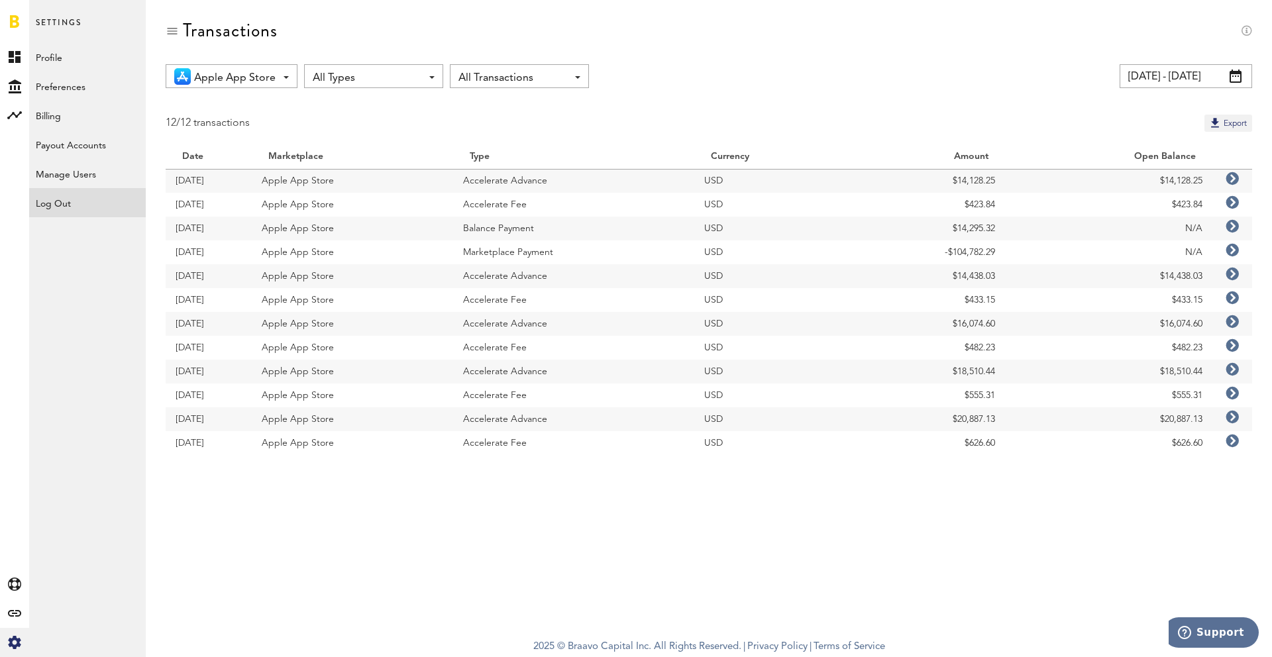
click at [66, 191] on div "Log Out" at bounding box center [87, 200] width 117 height 24
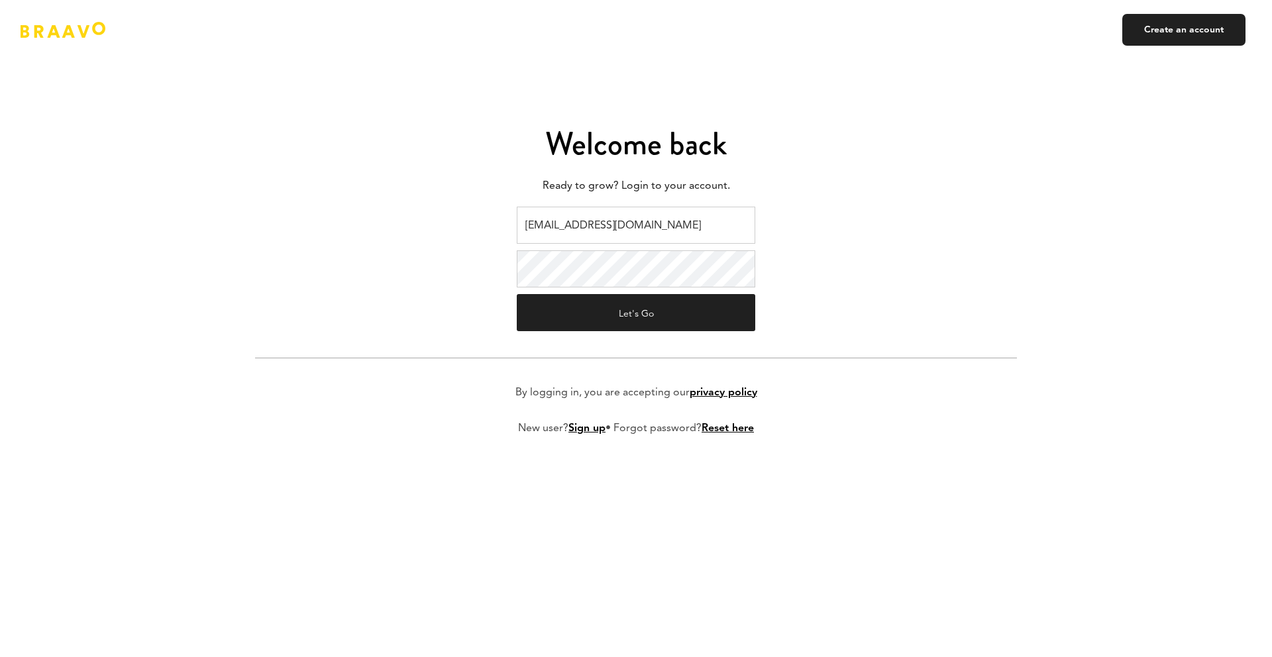
click at [646, 215] on input "ads@plink.tech" at bounding box center [636, 225] width 239 height 37
type input "v.kistruga@plink.tech"
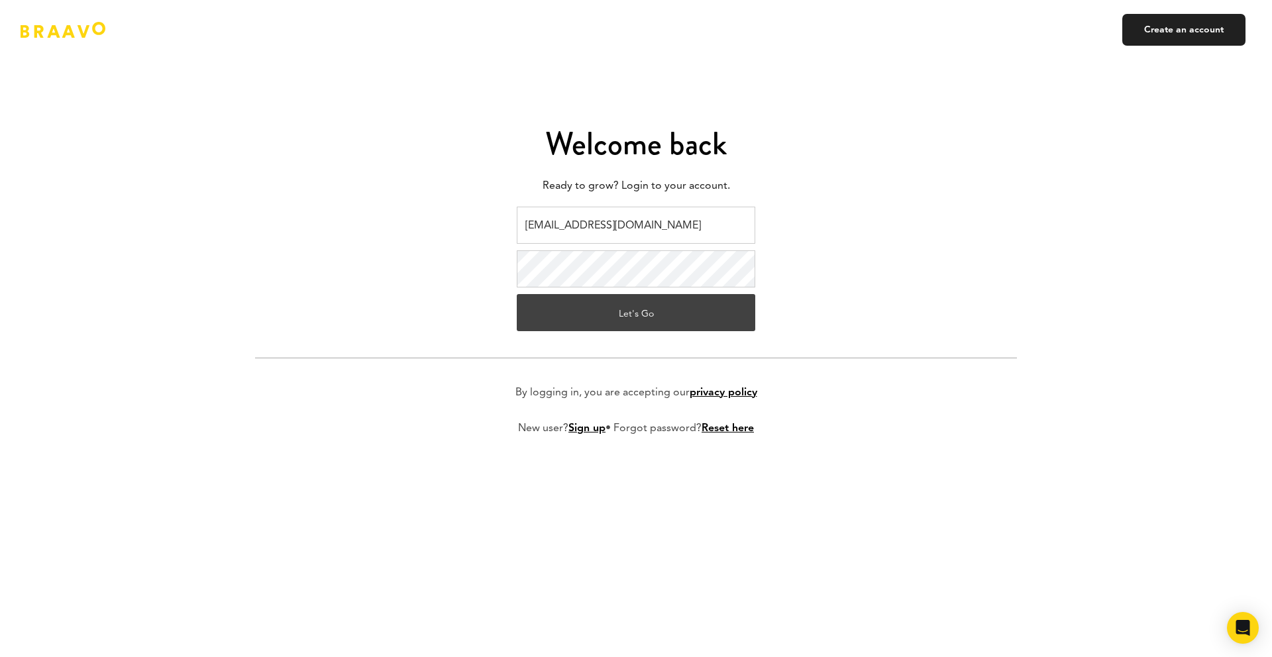
click at [643, 326] on button "Let's Go" at bounding box center [636, 312] width 239 height 37
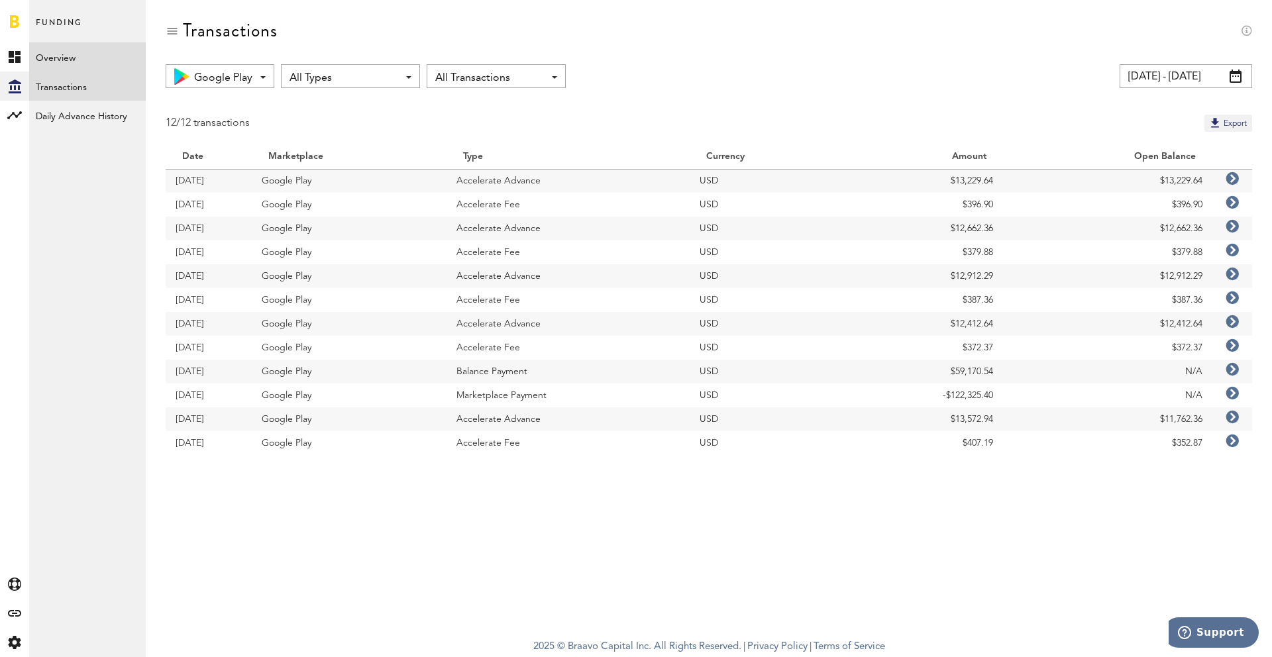
click at [54, 59] on link "Overview" at bounding box center [87, 56] width 117 height 29
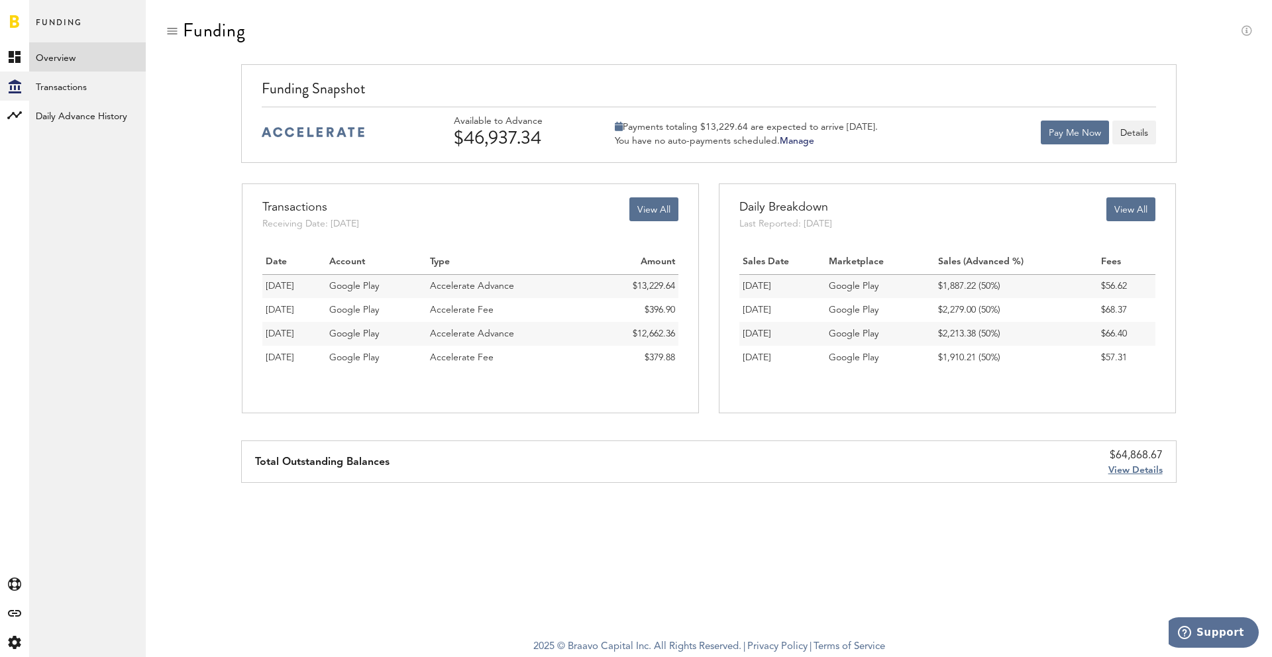
click at [590, 40] on div "Funding" at bounding box center [709, 42] width 1087 height 44
click at [72, 83] on link "Transactions" at bounding box center [87, 86] width 117 height 29
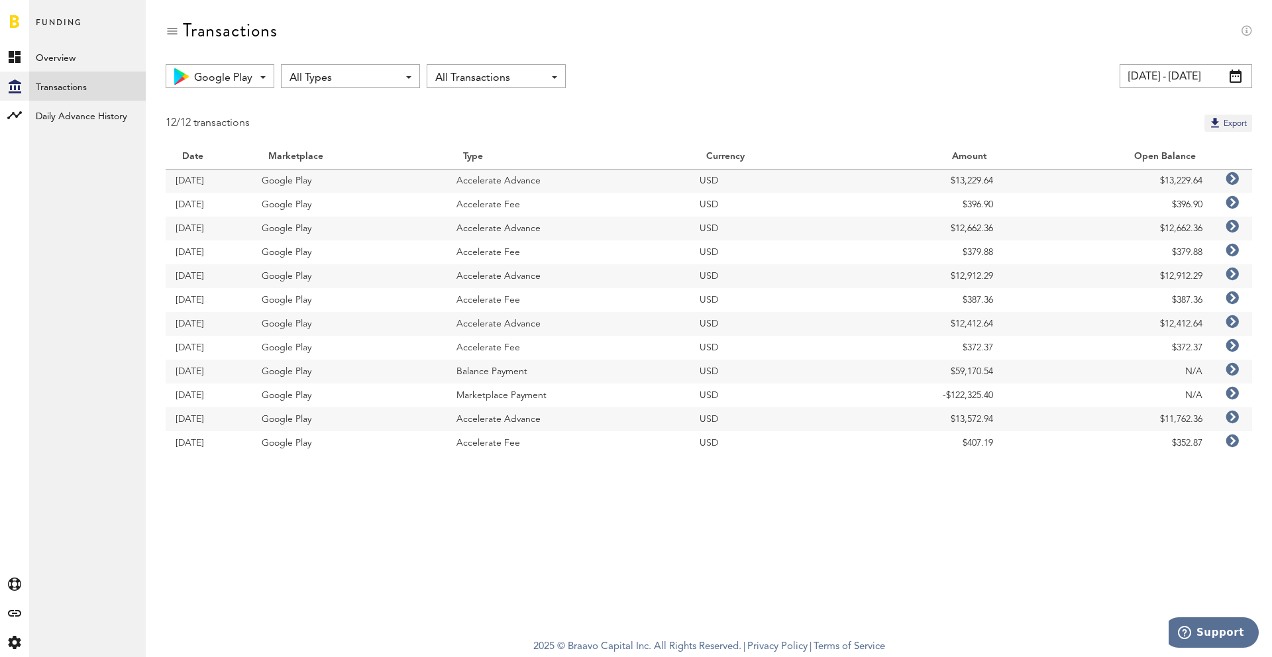
click at [345, 30] on div "Transactions" at bounding box center [709, 42] width 1087 height 44
click at [347, 72] on span "All Types" at bounding box center [344, 78] width 109 height 23
click at [362, 36] on div "Transactions" at bounding box center [709, 42] width 1087 height 44
click at [370, 69] on span "All Types" at bounding box center [344, 78] width 109 height 23
click at [370, 36] on div "Transactions" at bounding box center [709, 42] width 1087 height 44
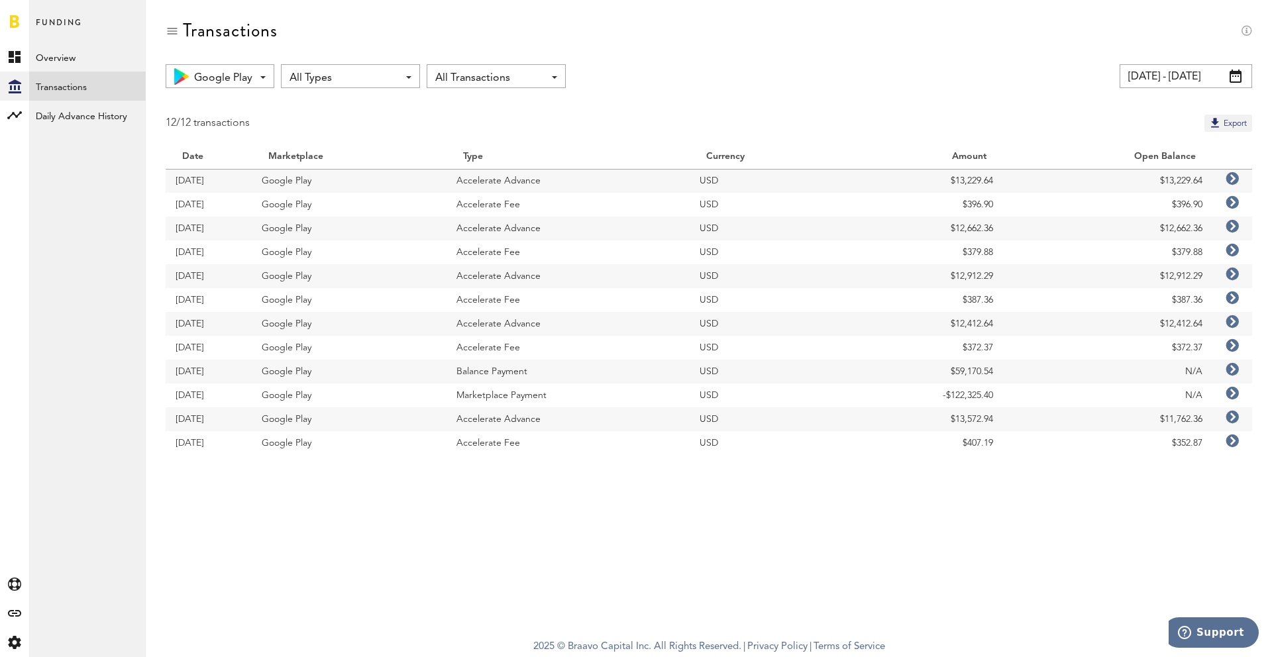
click at [370, 36] on div "Transactions" at bounding box center [709, 42] width 1087 height 44
click at [89, 59] on link "Overview" at bounding box center [87, 56] width 117 height 29
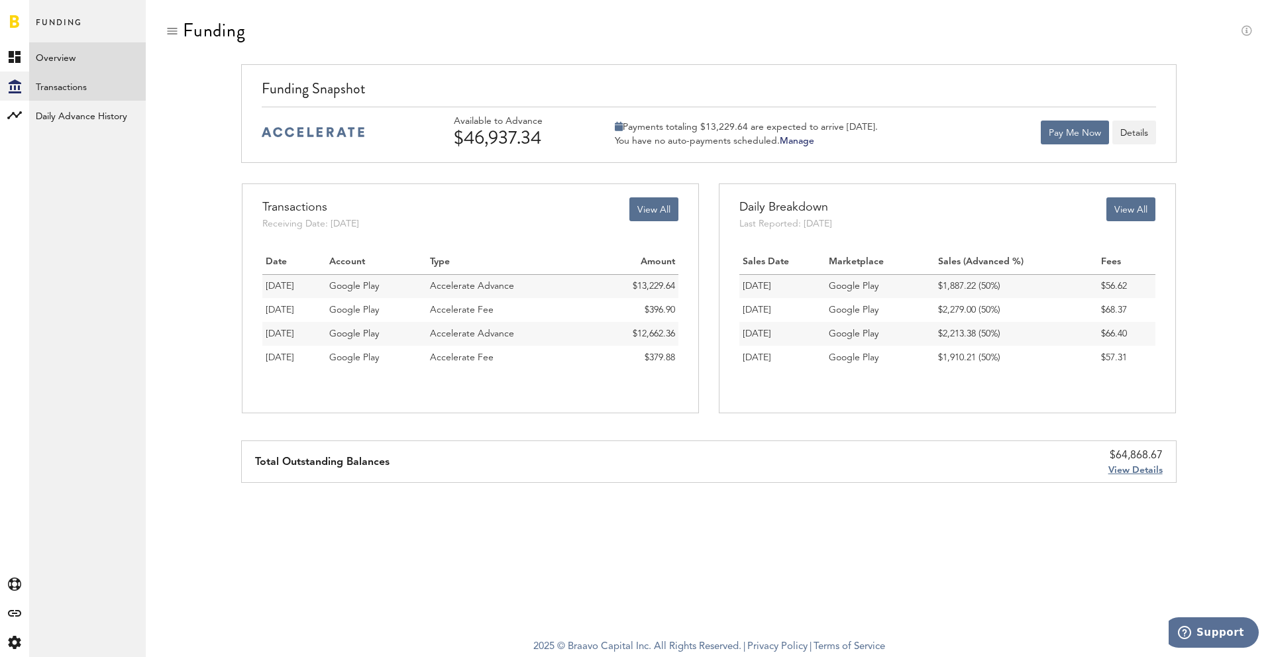
click at [58, 85] on link "Transactions" at bounding box center [87, 86] width 117 height 29
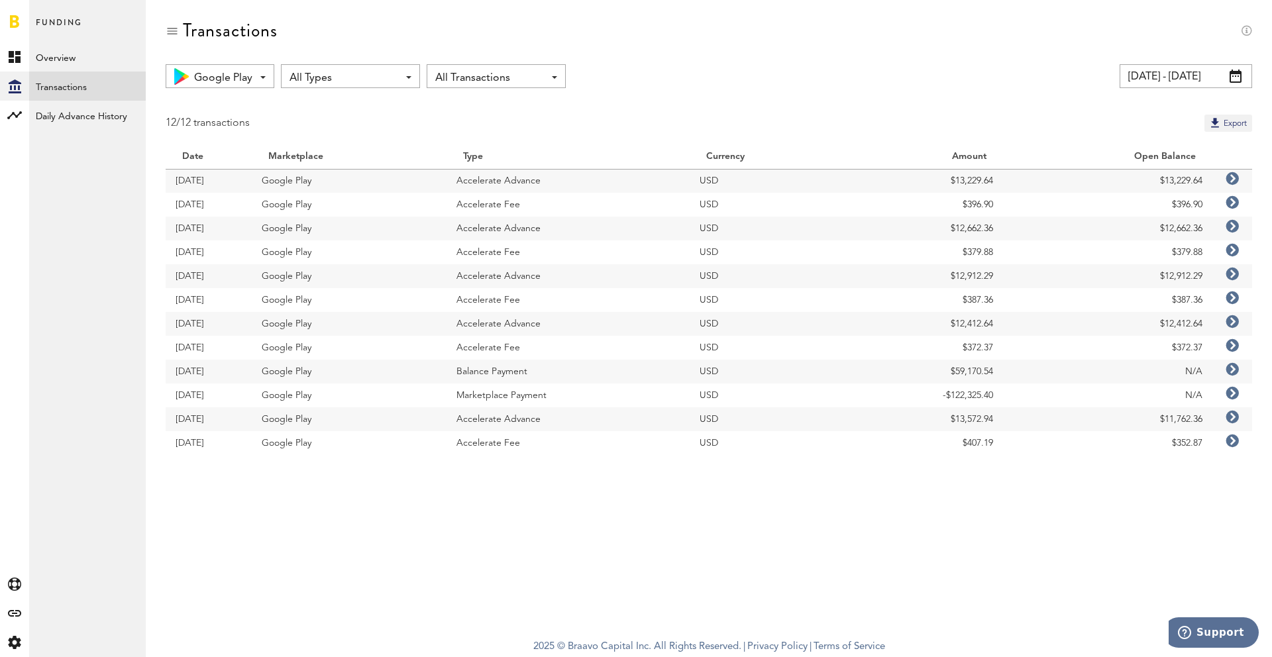
click at [765, 106] on div "Google Play All Marketplaces Google Play All Types All Types Accelerate Advance…" at bounding box center [709, 269] width 1126 height 411
click at [66, 60] on link "Overview" at bounding box center [87, 56] width 117 height 29
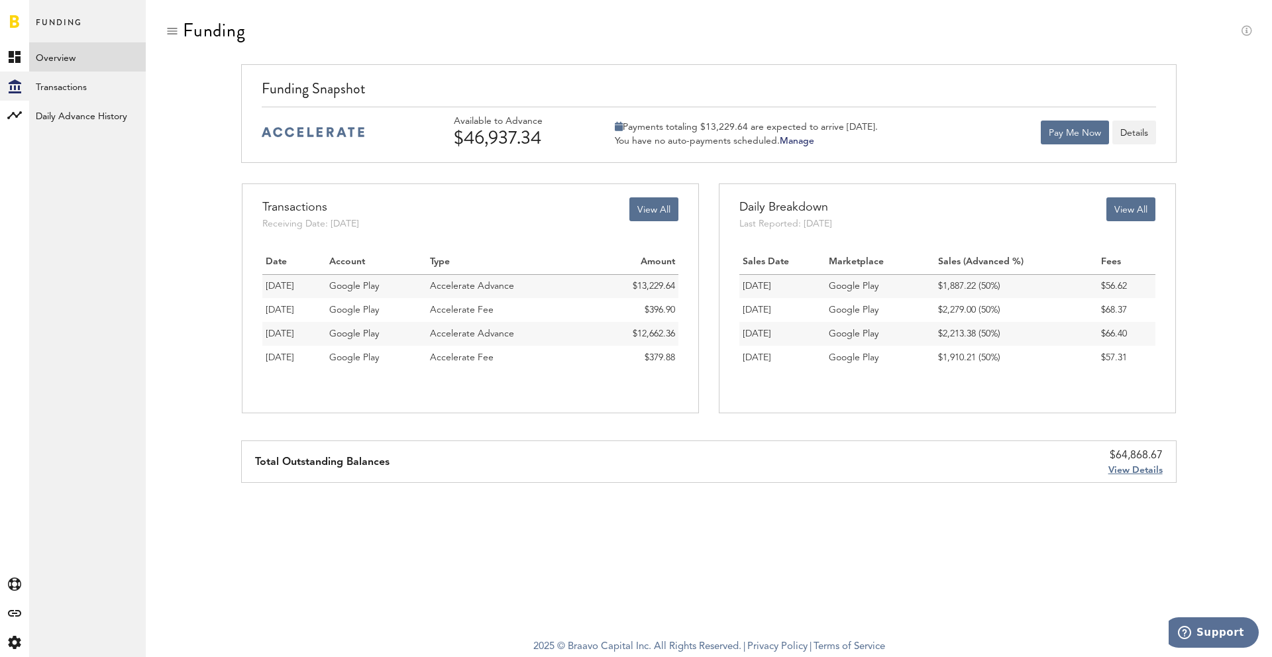
click at [545, 20] on div "Funding" at bounding box center [709, 42] width 1087 height 44
click at [824, 15] on div "Funding Funding Snapshot Available to Advance $46,937.34 Payments totaling $13,…" at bounding box center [709, 251] width 1126 height 503
click at [706, 31] on div "Funding" at bounding box center [709, 42] width 1087 height 44
click at [78, 88] on link "Transactions" at bounding box center [87, 86] width 117 height 29
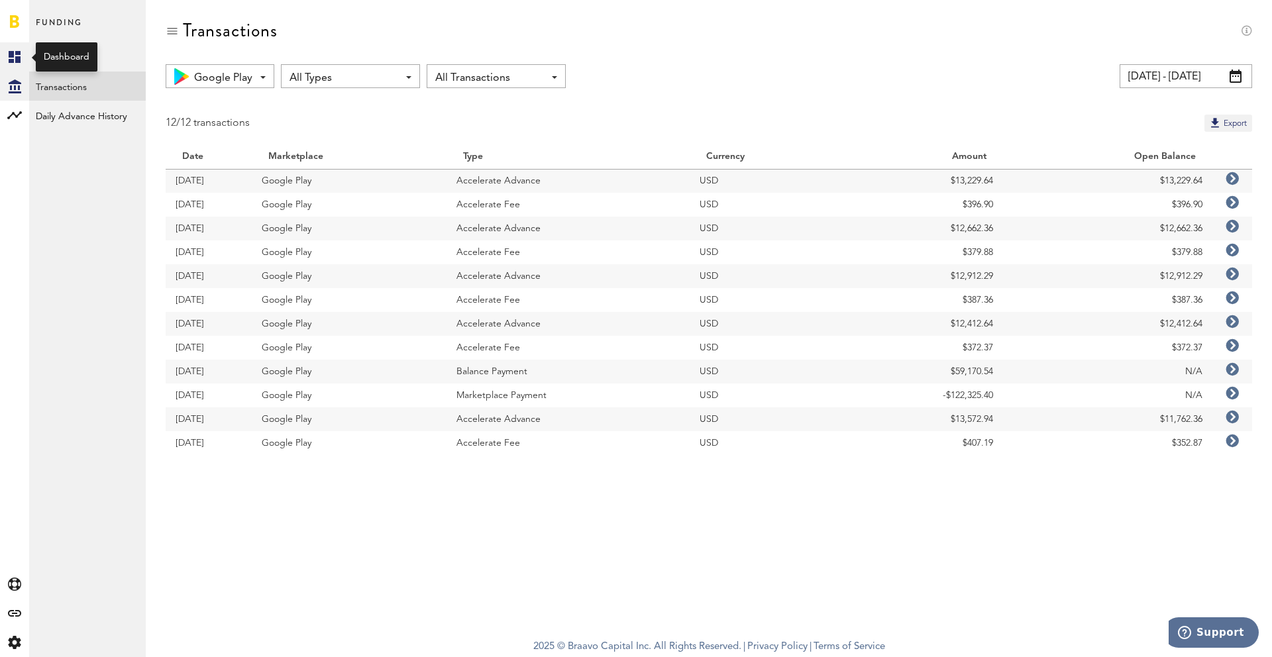
click at [23, 56] on link "Created with Sketch." at bounding box center [14, 56] width 29 height 29
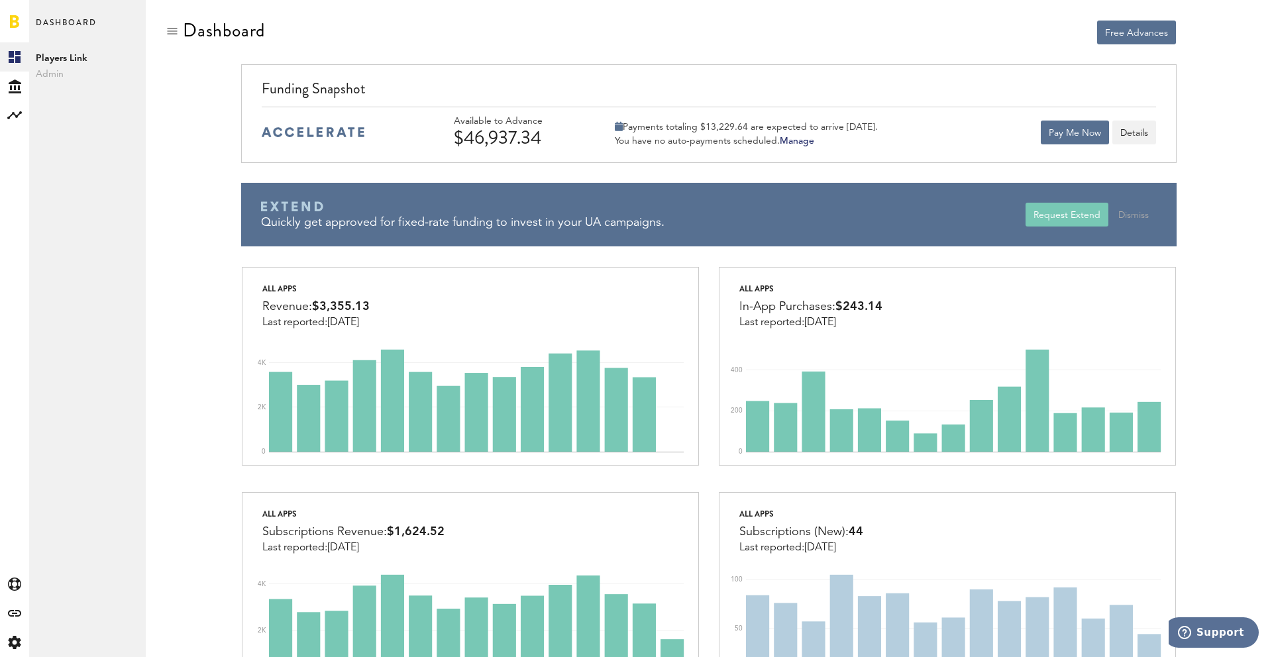
click at [624, 26] on div at bounding box center [470, 32] width 458 height 25
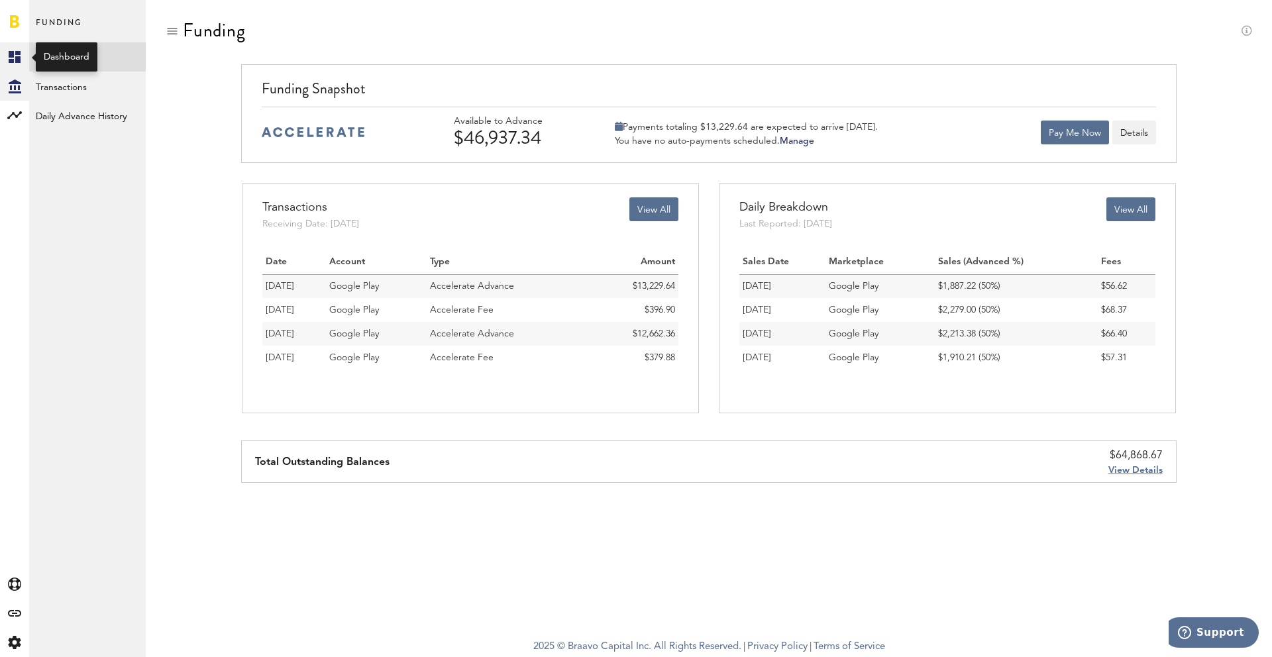
click at [17, 64] on link "Created with Sketch." at bounding box center [14, 56] width 29 height 29
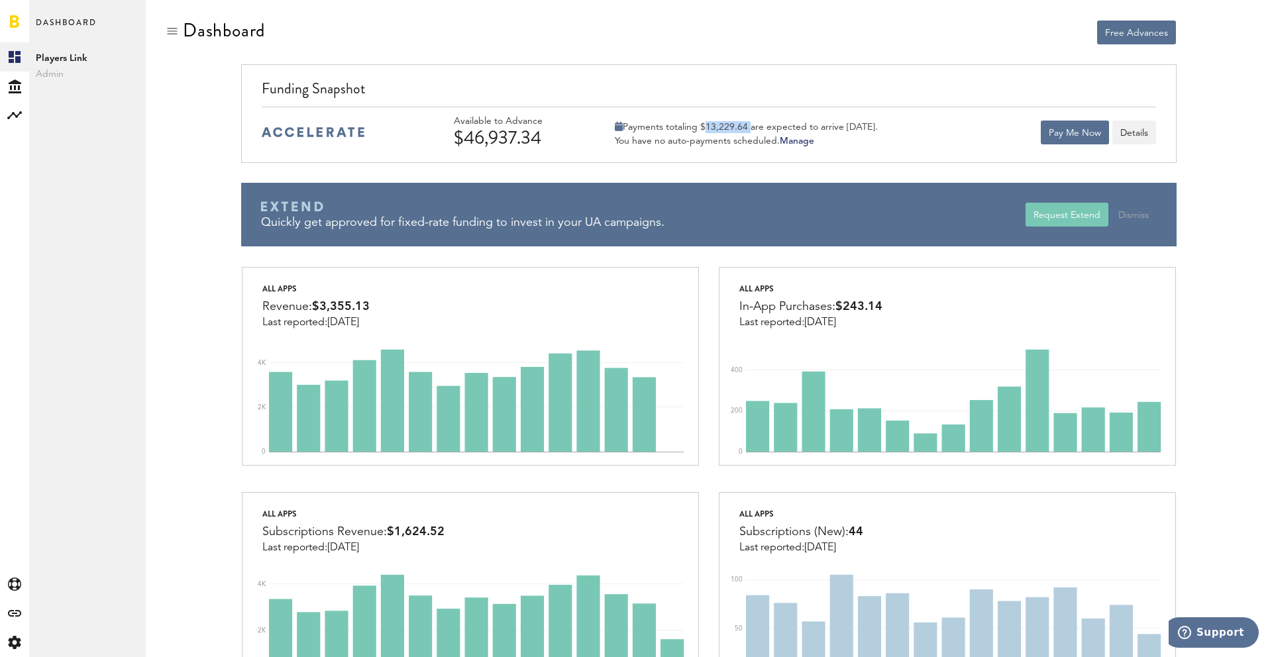
drag, startPoint x: 750, startPoint y: 124, endPoint x: 703, endPoint y: 125, distance: 47.0
click at [703, 125] on div "Payments totaling $13,229.64 are expected to arrive [DATE]." at bounding box center [746, 127] width 263 height 12
copy div "$13,229.64"
click at [17, 643] on icon "Created with Sketch." at bounding box center [14, 642] width 13 height 13
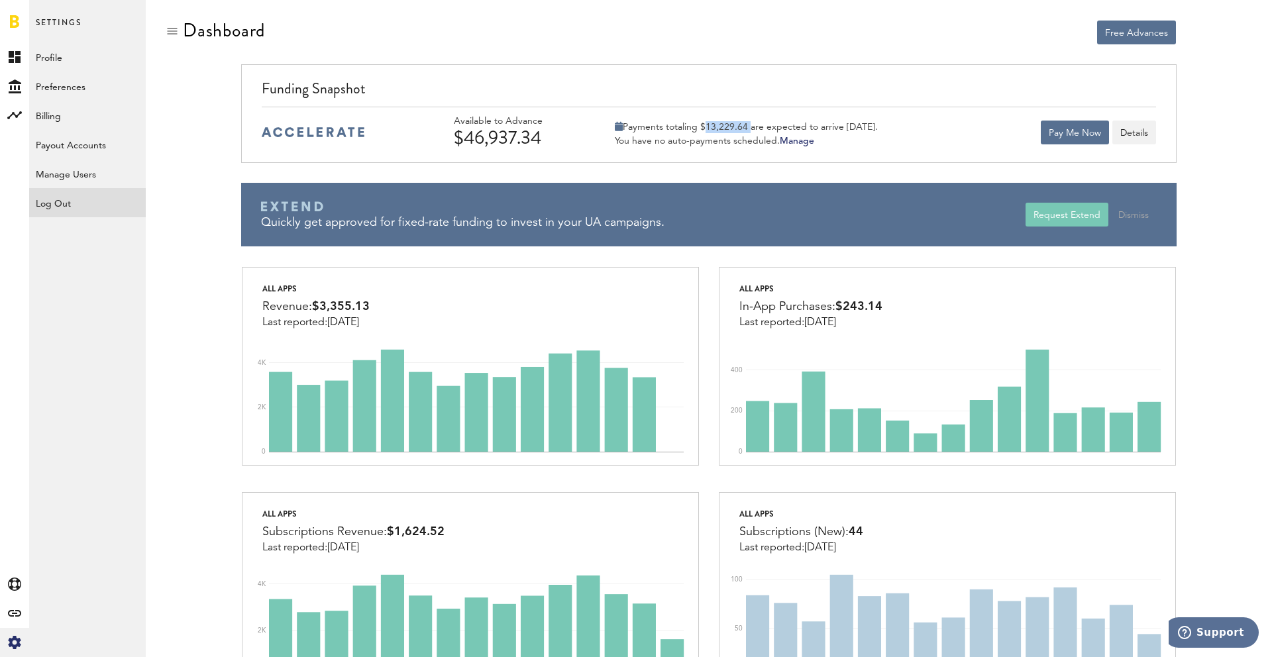
click at [58, 204] on div "Log Out" at bounding box center [87, 200] width 117 height 24
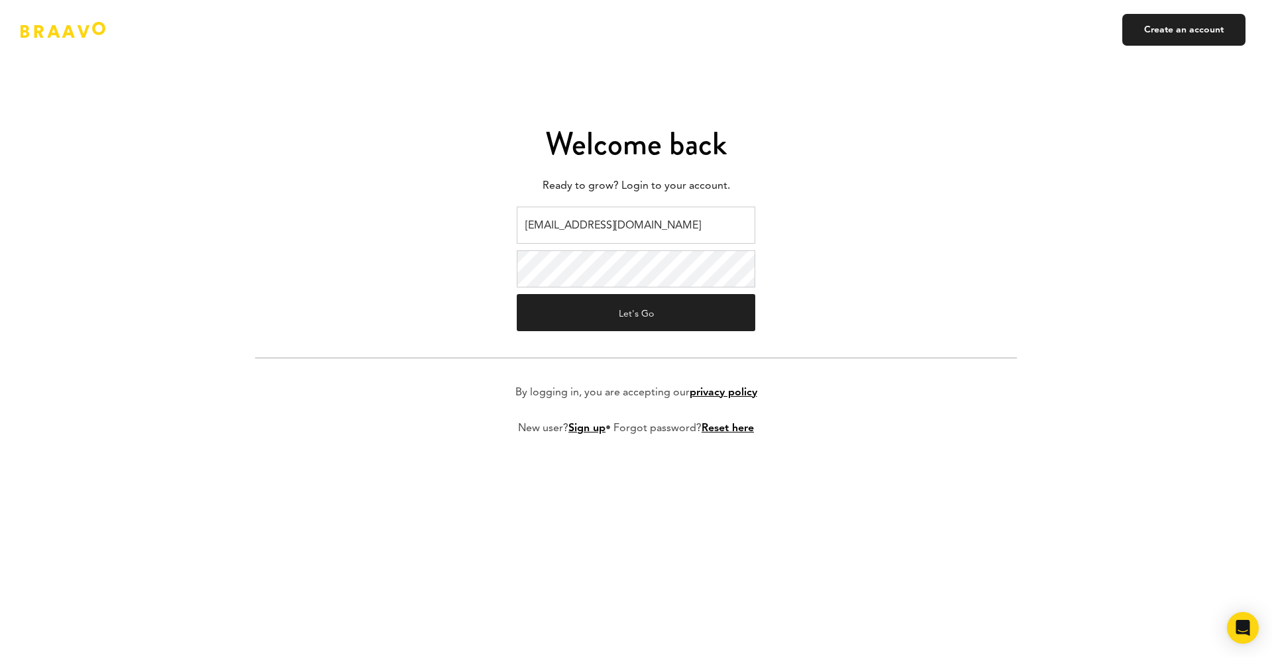
click at [650, 219] on input "[EMAIL_ADDRESS][DOMAIN_NAME]" at bounding box center [636, 225] width 239 height 37
type input "[EMAIL_ADDRESS][DOMAIN_NAME]"
click at [633, 313] on button "Let's Go" at bounding box center [636, 312] width 239 height 37
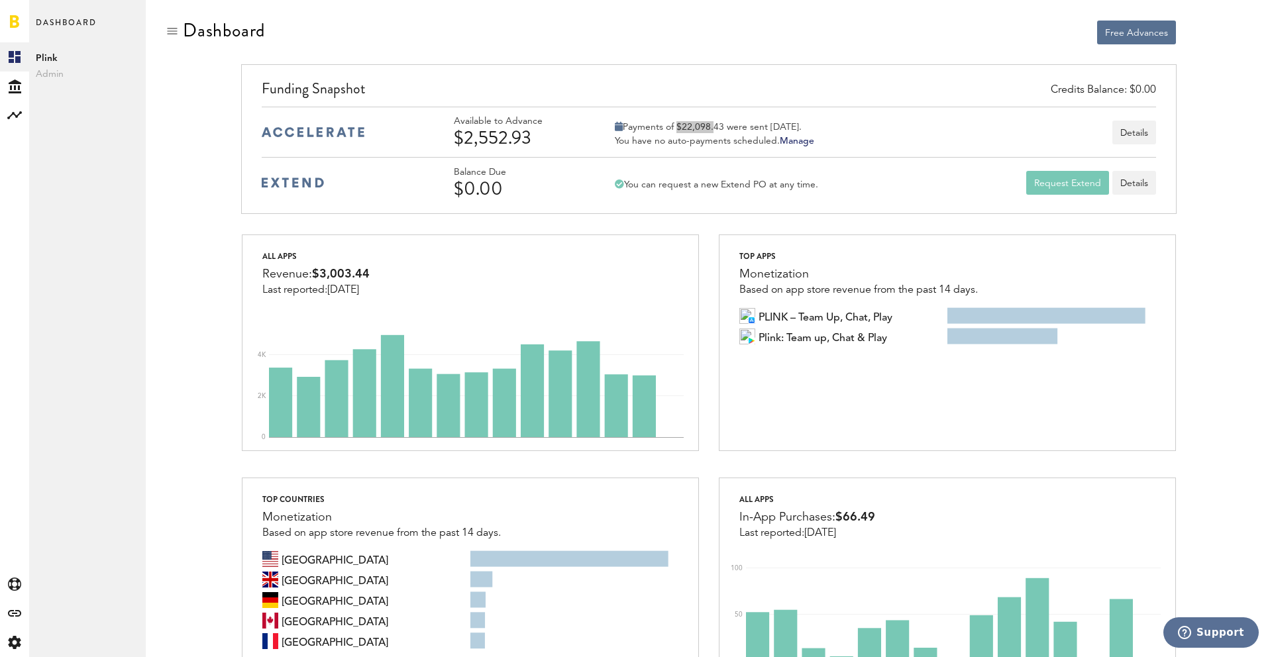
drag, startPoint x: 711, startPoint y: 125, endPoint x: 678, endPoint y: 126, distance: 33.2
click at [678, 126] on div "Payments of $22,098.43 were sent today." at bounding box center [714, 127] width 199 height 12
copy div "$22,098"
click at [16, 641] on icon "Created with Sketch." at bounding box center [14, 642] width 13 height 13
click at [72, 210] on div "Log Out" at bounding box center [87, 200] width 117 height 24
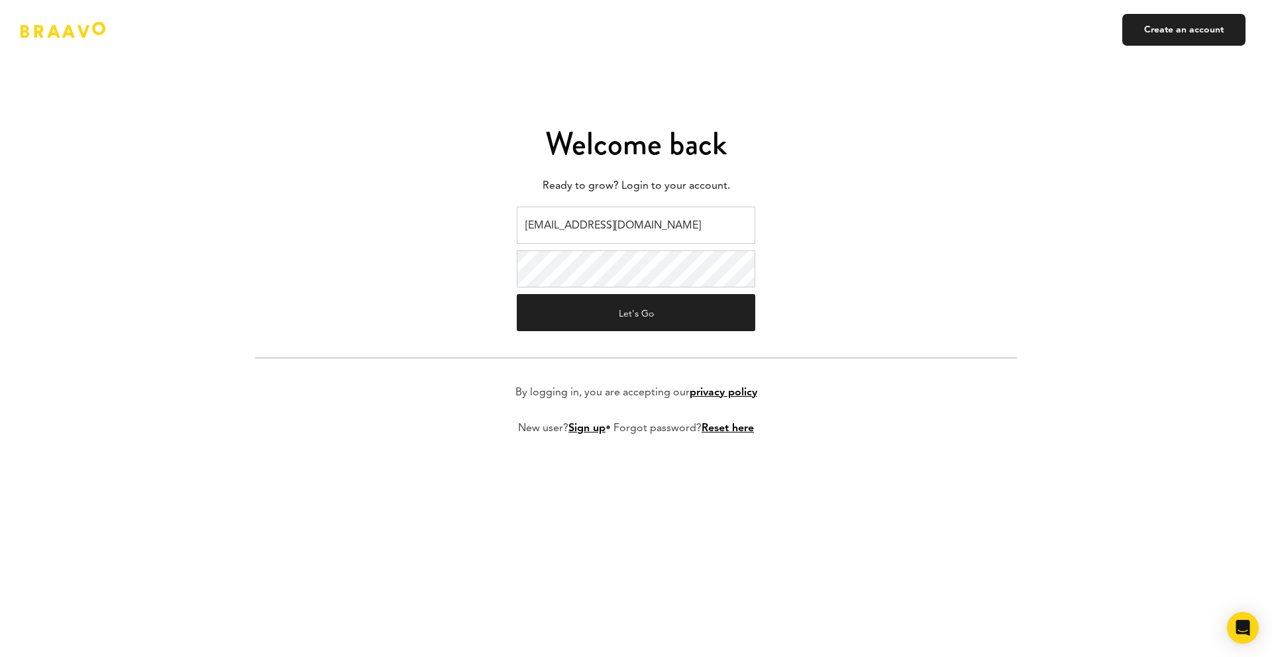
click at [606, 216] on input "ads@plink.tech" at bounding box center [636, 225] width 239 height 37
click at [650, 223] on input "braavo@safecalls.live" at bounding box center [636, 225] width 239 height 37
type input "ads@plink.tech"
click at [638, 311] on button "Let's Go" at bounding box center [636, 312] width 239 height 37
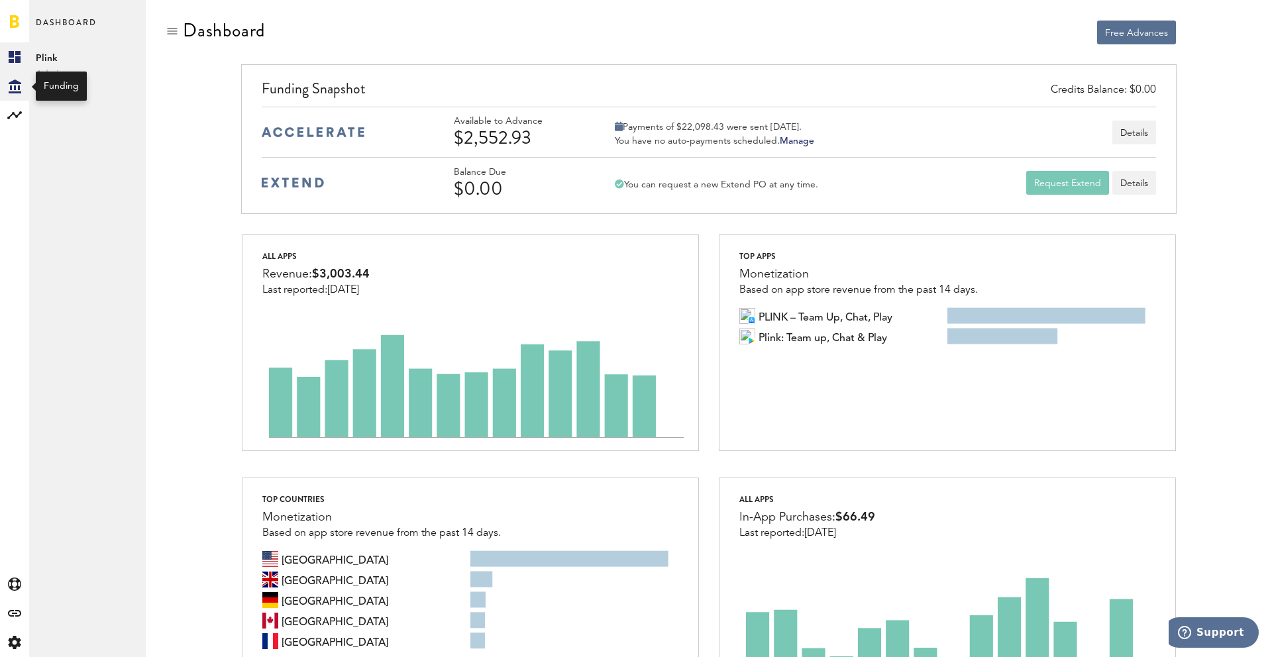
click at [15, 87] on icon at bounding box center [15, 87] width 13 height 14
click at [74, 83] on link "Transactions" at bounding box center [87, 86] width 117 height 29
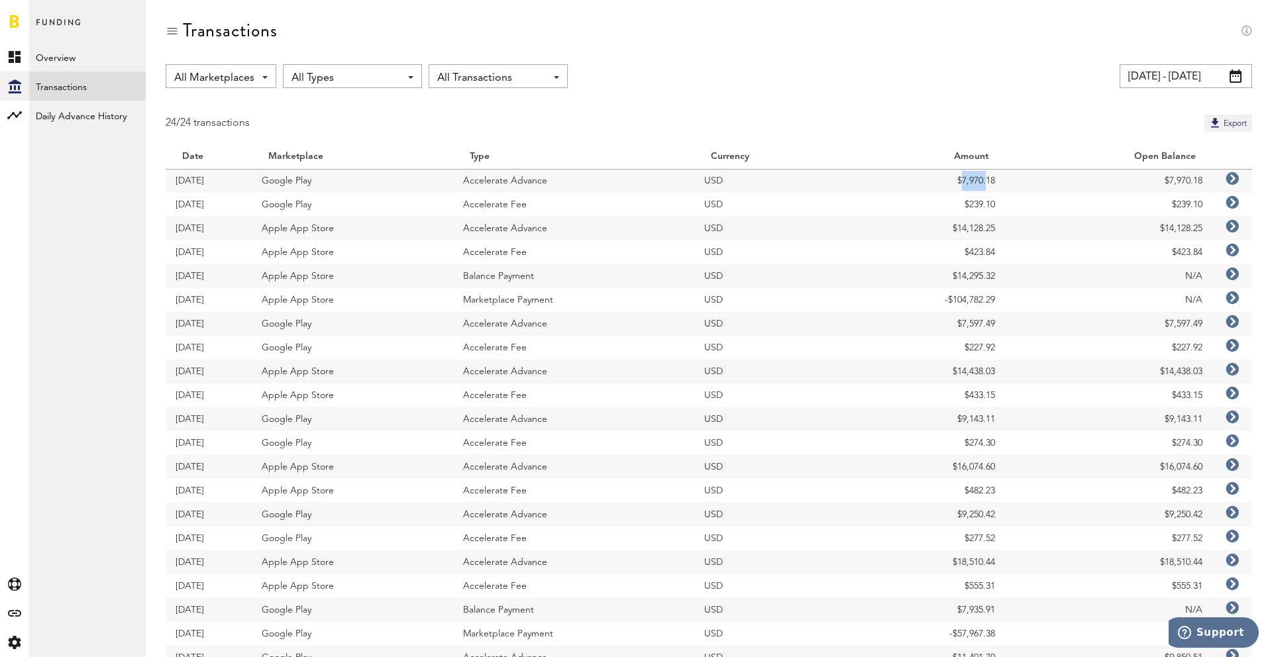
drag, startPoint x: 983, startPoint y: 179, endPoint x: 957, endPoint y: 178, distance: 26.5
click at [957, 178] on td "$7,970.18" at bounding box center [928, 181] width 154 height 24
copy td "$7,970"
click at [64, 60] on link "Overview" at bounding box center [87, 56] width 117 height 29
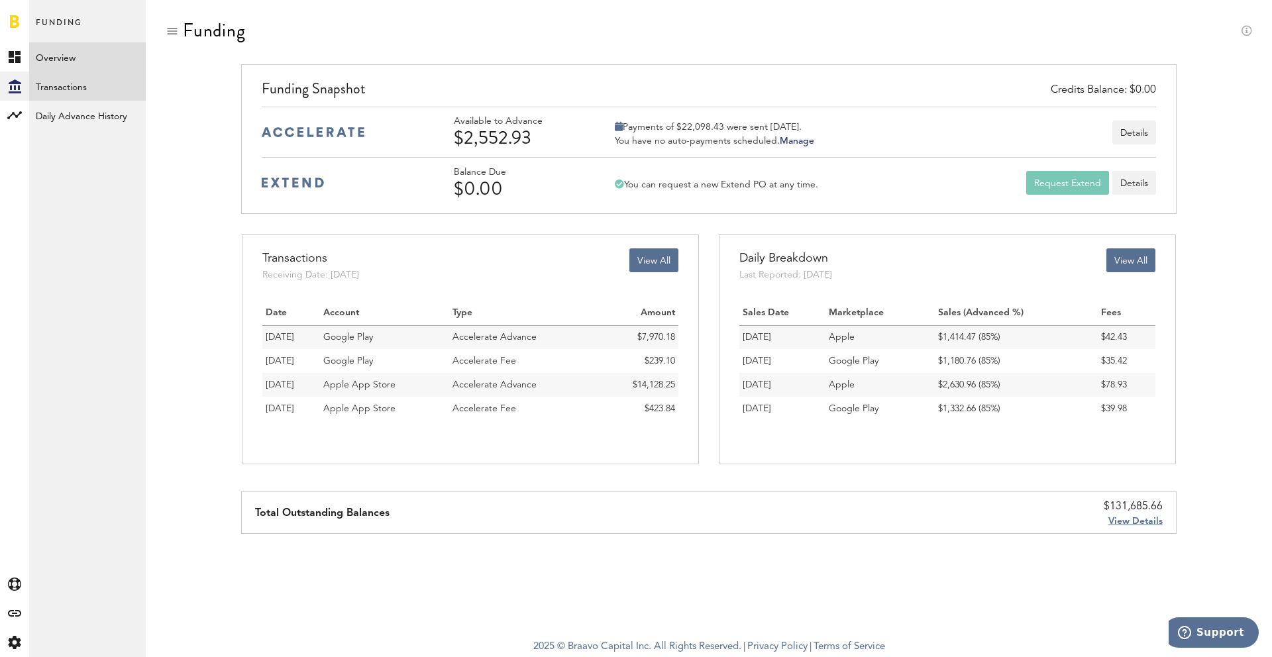
click at [74, 83] on link "Transactions" at bounding box center [87, 86] width 117 height 29
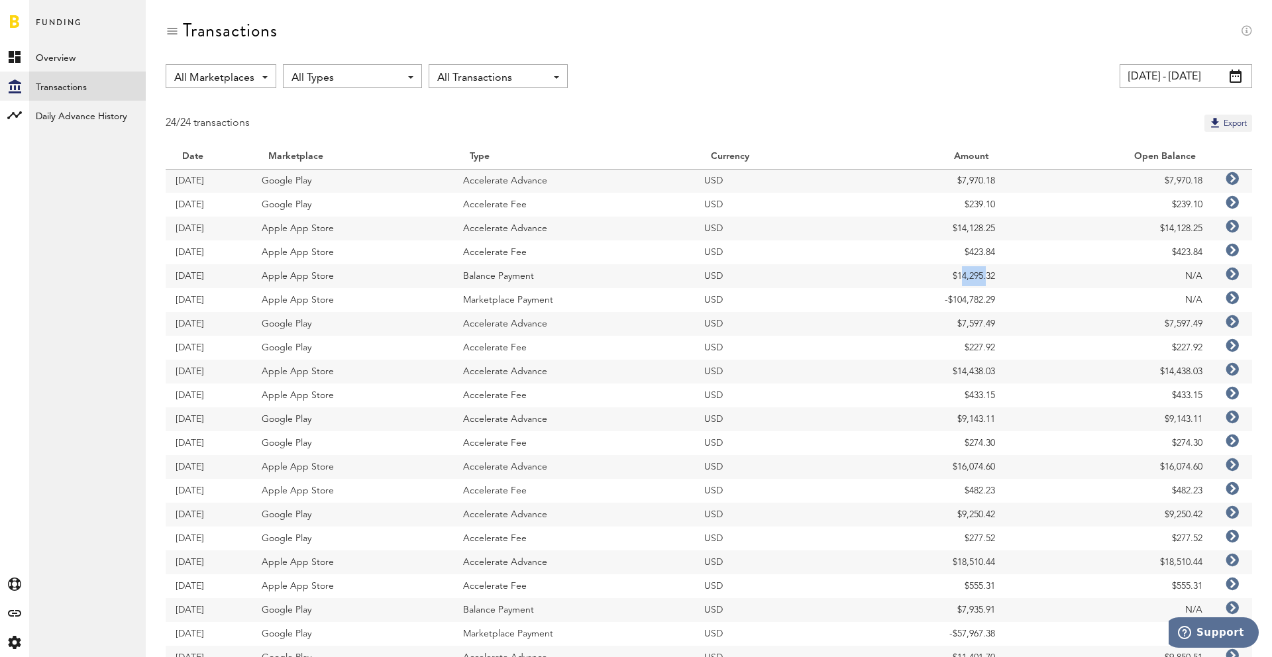
drag, startPoint x: 984, startPoint y: 275, endPoint x: 958, endPoint y: 275, distance: 25.8
click at [958, 275] on td "$14,295.32" at bounding box center [928, 276] width 154 height 24
copy td "14,295"
click at [10, 645] on icon at bounding box center [14, 642] width 13 height 13
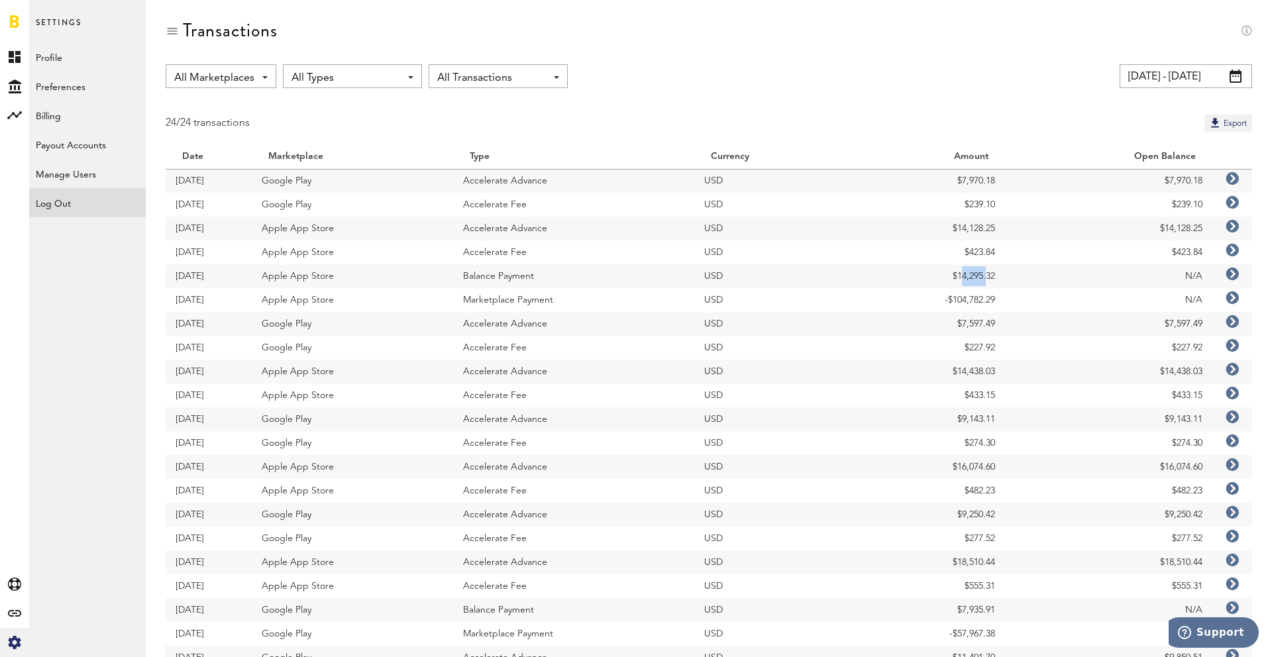
click at [101, 206] on div "Log Out" at bounding box center [87, 200] width 117 height 24
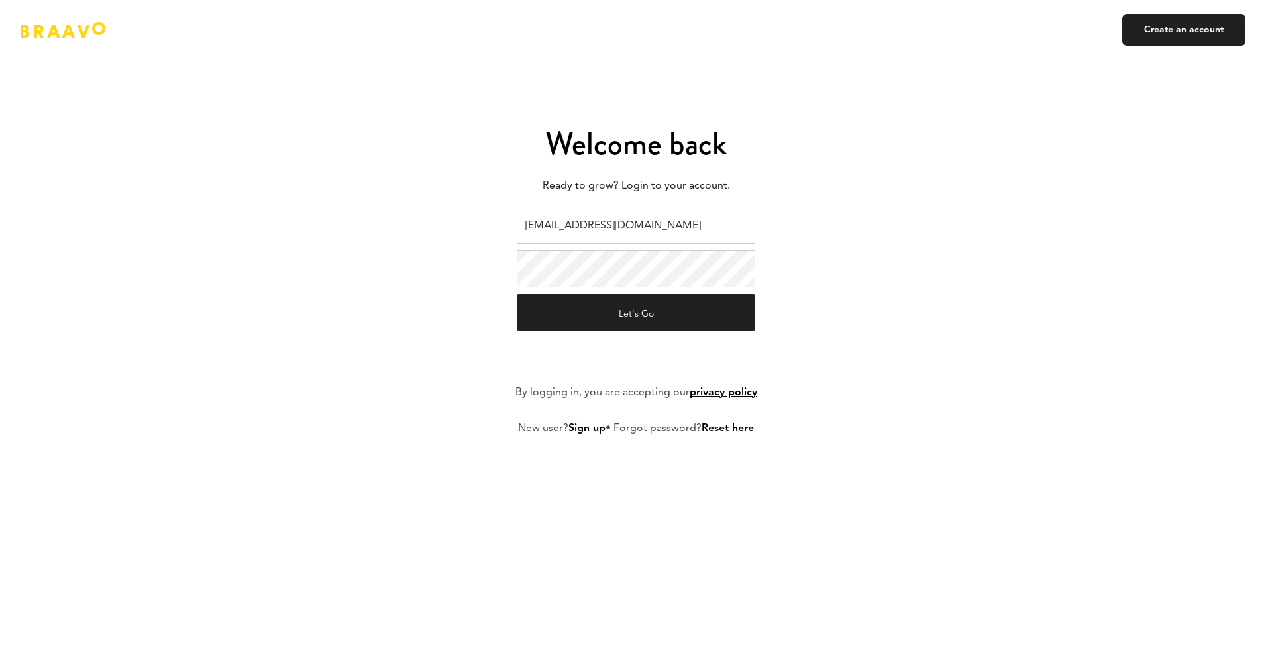
click at [639, 217] on input "[EMAIL_ADDRESS][DOMAIN_NAME]" at bounding box center [636, 225] width 239 height 37
type input "[EMAIL_ADDRESS][DOMAIN_NAME]"
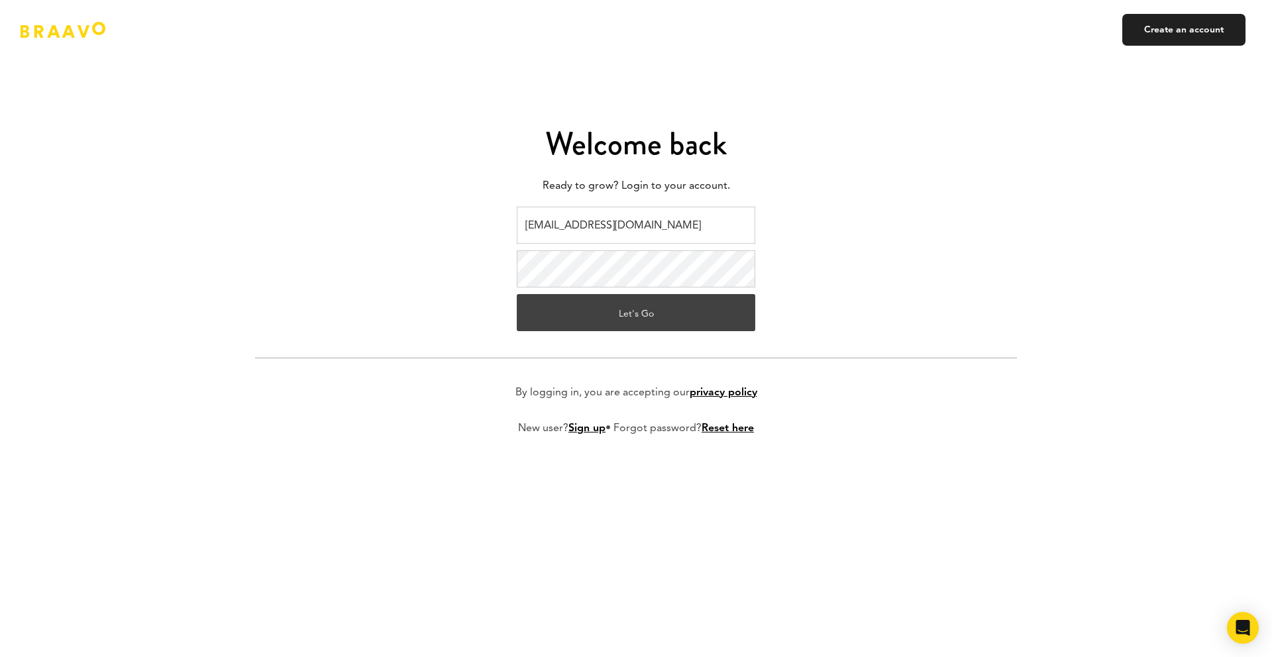
click at [633, 313] on button "Let's Go" at bounding box center [636, 312] width 239 height 37
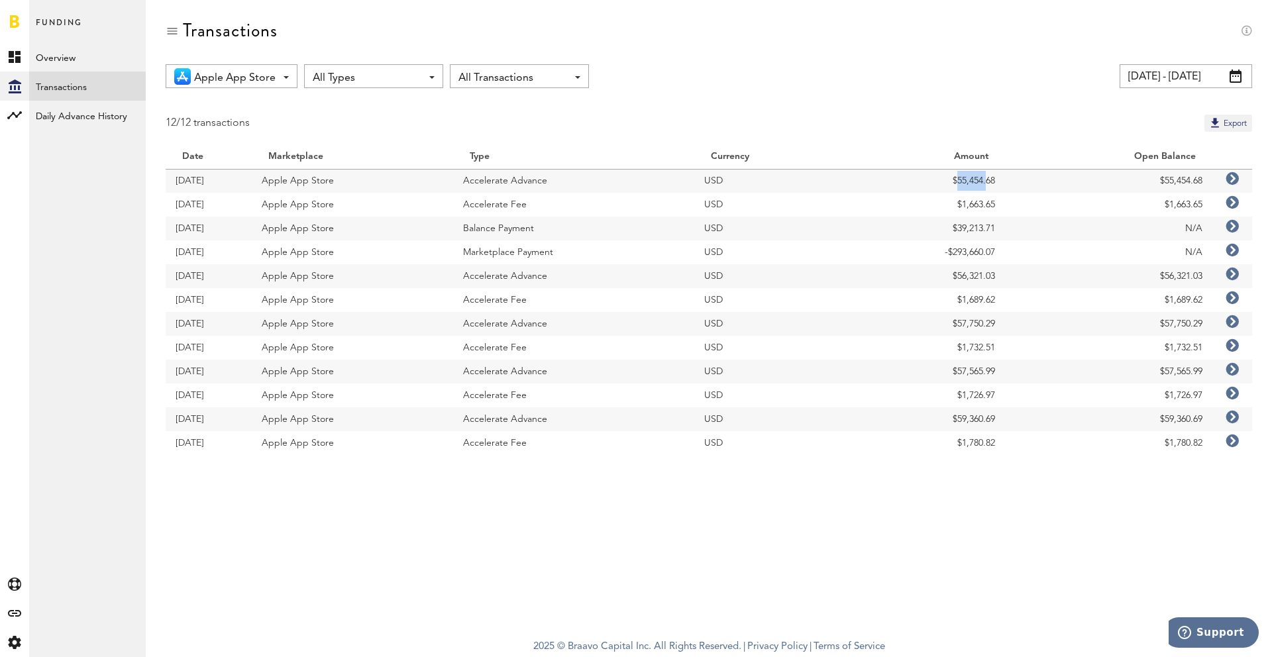
drag, startPoint x: 983, startPoint y: 180, endPoint x: 950, endPoint y: 180, distance: 32.5
click at [950, 180] on td "$55,454.68" at bounding box center [928, 181] width 154 height 24
copy td "$55,454"
drag, startPoint x: 984, startPoint y: 224, endPoint x: 944, endPoint y: 225, distance: 39.8
click at [944, 225] on td "$39,213.71" at bounding box center [928, 229] width 154 height 24
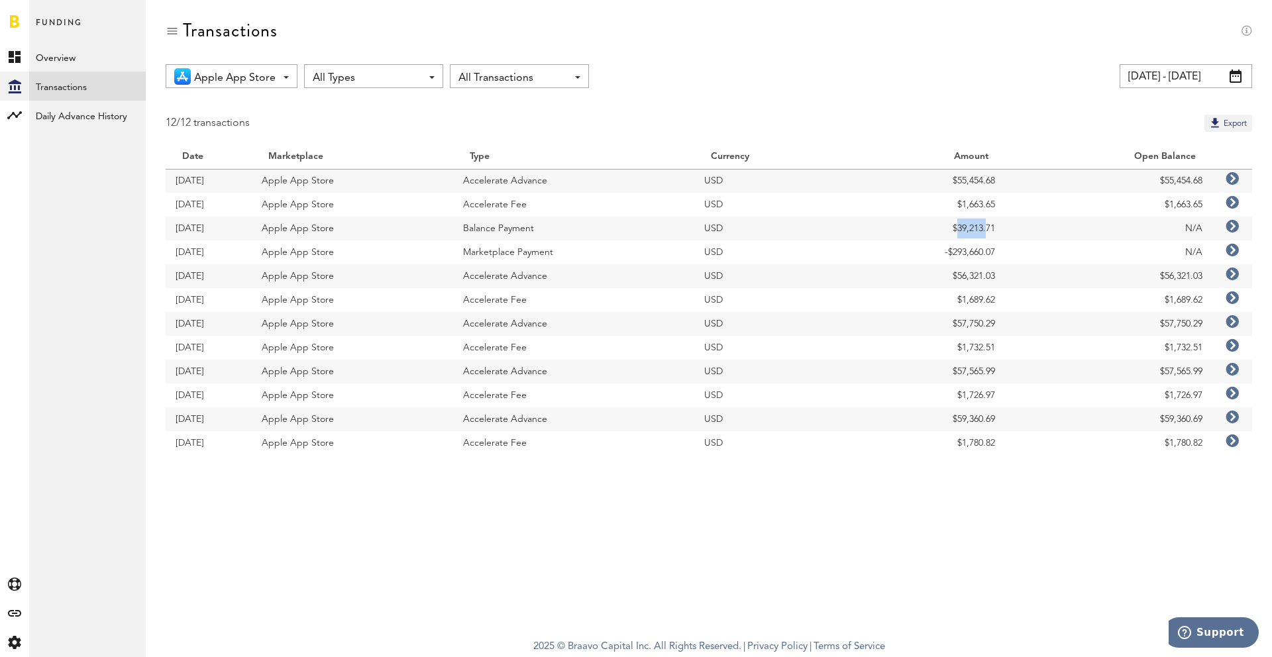
copy td "$39,213"
